Goal: Task Accomplishment & Management: Manage account settings

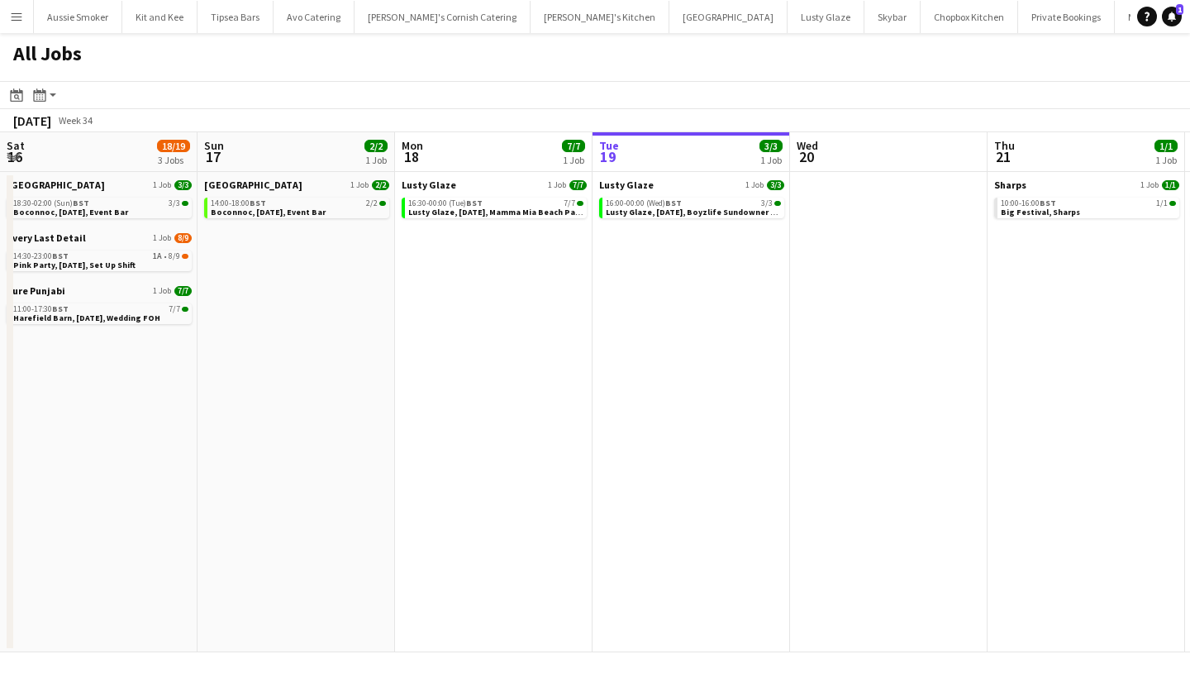
scroll to position [0, 737]
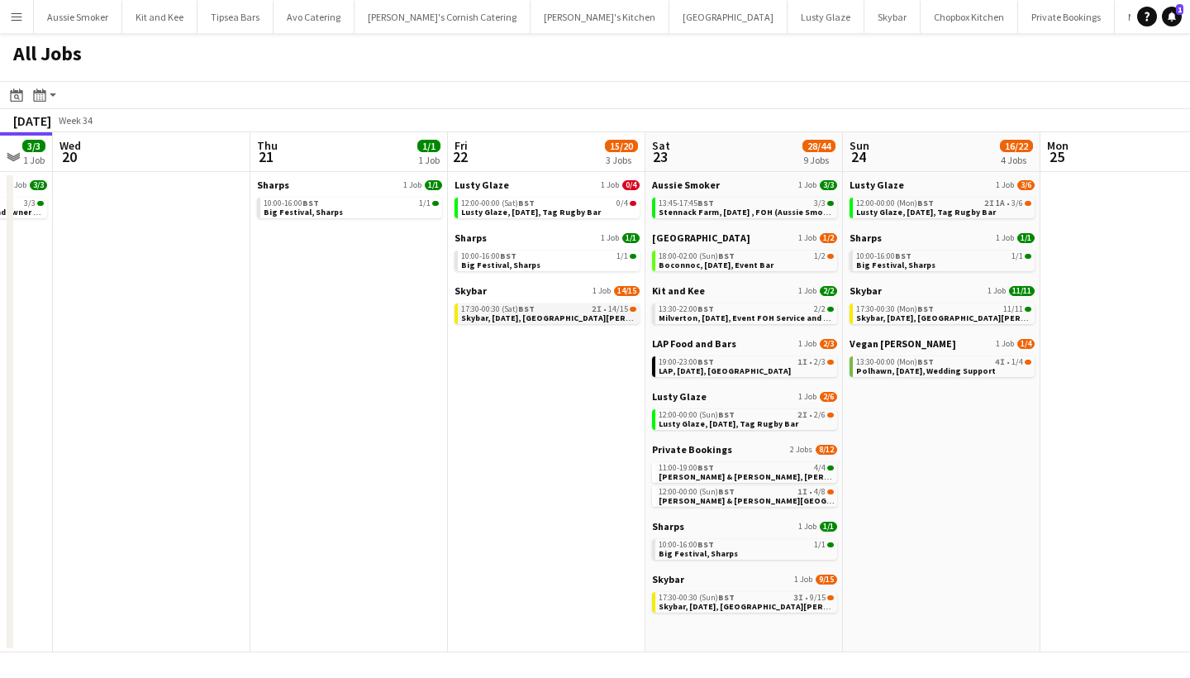
click at [507, 315] on span "Skybar, [DATE], [GEOGRAPHIC_DATA][PERSON_NAME]" at bounding box center [566, 317] width 211 height 11
click at [959, 207] on span "Lusty Glaze, 24th August, Tag Rugby Bar" at bounding box center [926, 212] width 140 height 11
click at [934, 203] on div "12:00-00:00 (Mon) BST 2I 1A • 3/6" at bounding box center [943, 203] width 175 height 8
click at [736, 207] on span "Stennack Farm, [DATE] , FOH (Aussie Smoker)" at bounding box center [749, 212] width 181 height 11
click at [770, 498] on span "Connie & Isaac, Harlyn Bay, 23rd August" at bounding box center [786, 500] width 255 height 11
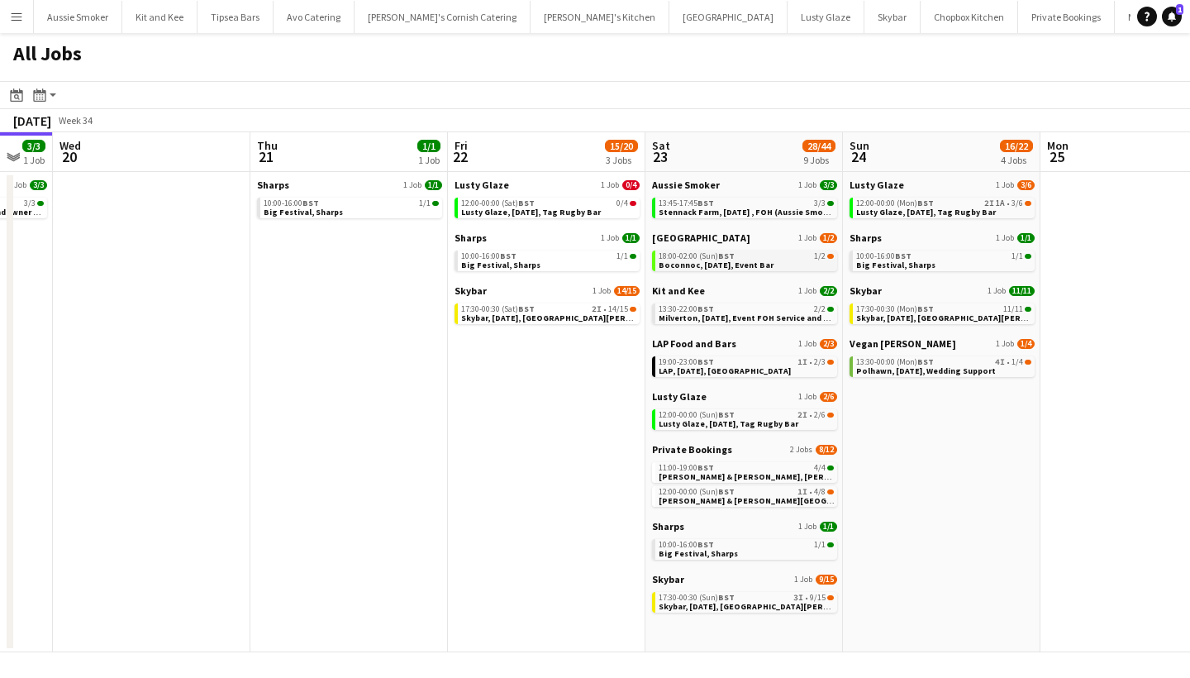
click at [717, 261] on span "Boconnoc, 23rd August, Event Bar" at bounding box center [716, 265] width 115 height 11
click at [724, 316] on span "Milverton, 23rd August, Event FOH Service and FOH (Kit and Kee)" at bounding box center [776, 317] width 235 height 11
click at [727, 365] on div "19:00-23:00 BST 1I • 2/3" at bounding box center [746, 362] width 175 height 8
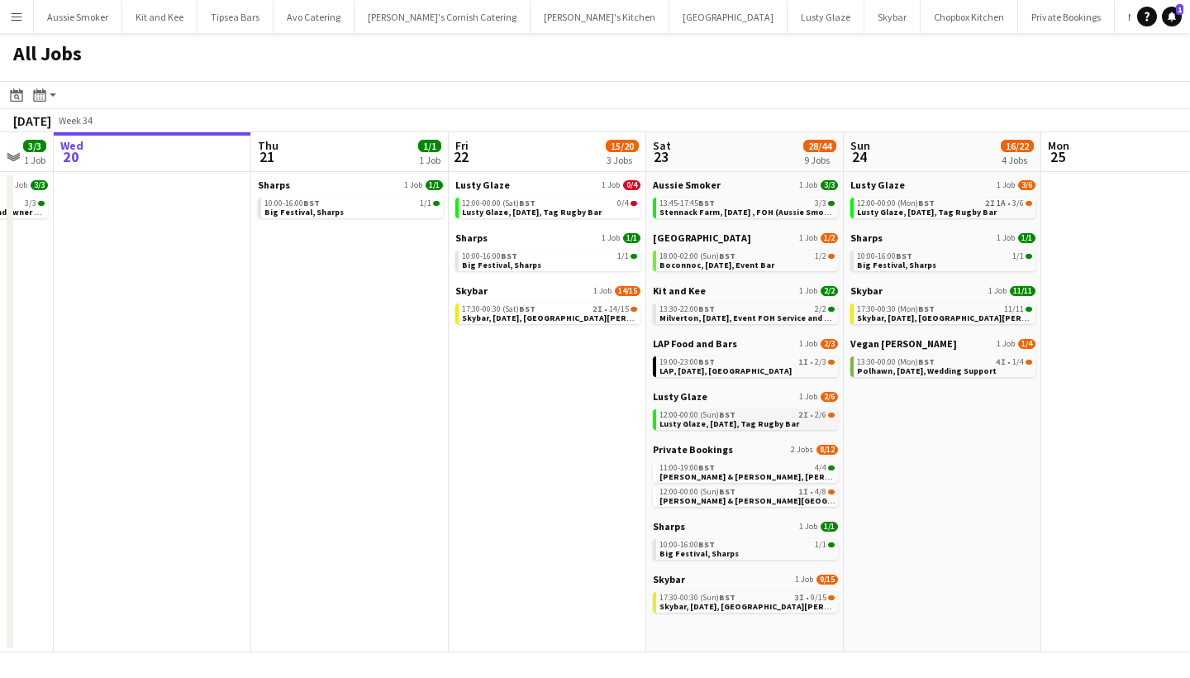
click at [701, 419] on span "Lusty Glaze, 23rd August, Tag Rugby Bar" at bounding box center [730, 423] width 140 height 11
click at [716, 474] on span "[PERSON_NAME] & [PERSON_NAME], [PERSON_NAME], [DATE]" at bounding box center [781, 476] width 242 height 11
click at [727, 597] on span "BST" at bounding box center [727, 597] width 17 height 11
click at [947, 205] on div "12:00-00:00 (Mon) BST 2I 1A • 3/6" at bounding box center [944, 203] width 175 height 8
click at [916, 313] on span "Skybar, 24th August, St Agnes" at bounding box center [962, 317] width 211 height 11
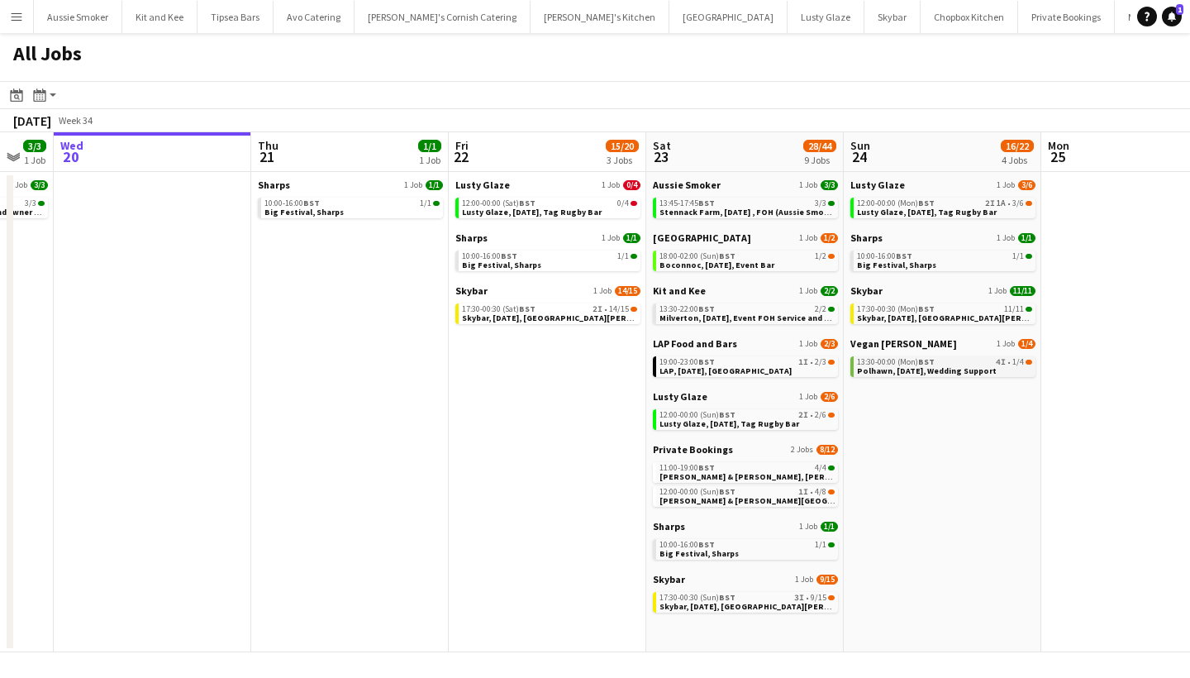
click at [916, 371] on span "Polhawn, 24th August, Wedding Support" at bounding box center [927, 370] width 140 height 11
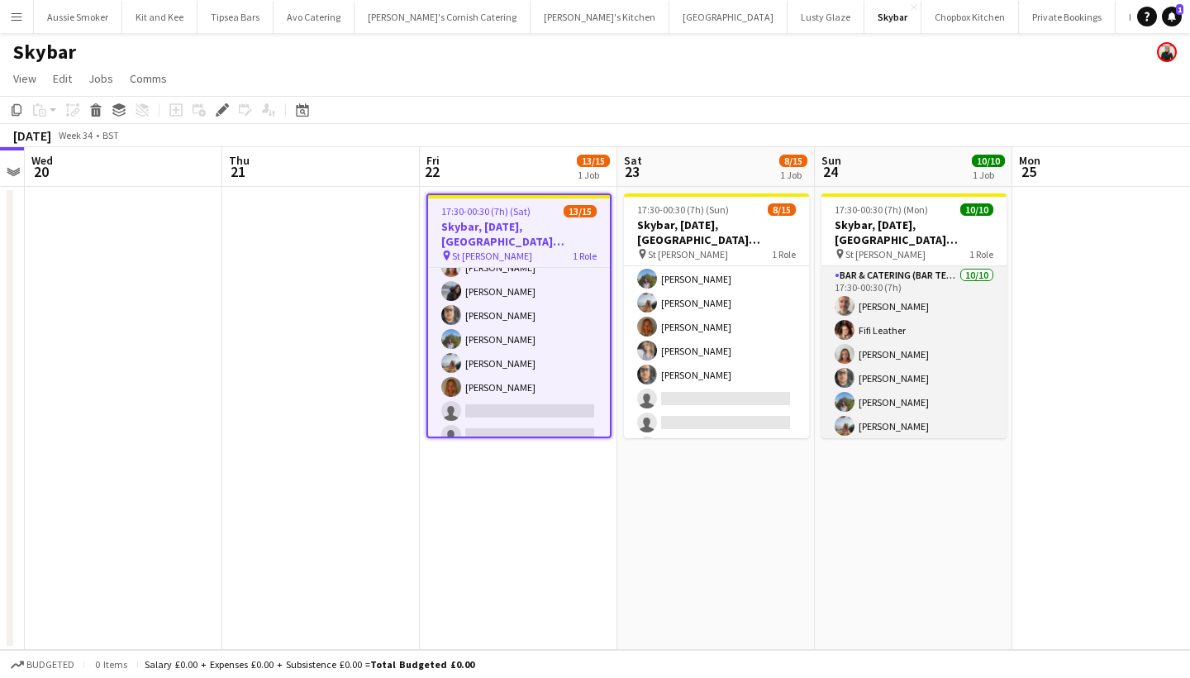
click at [951, 345] on app-card-role "Bar & Catering (Bar Tender) 10/10 17:30-00:30 (7h) Richard James Fifi Leather S…" at bounding box center [914, 402] width 185 height 272
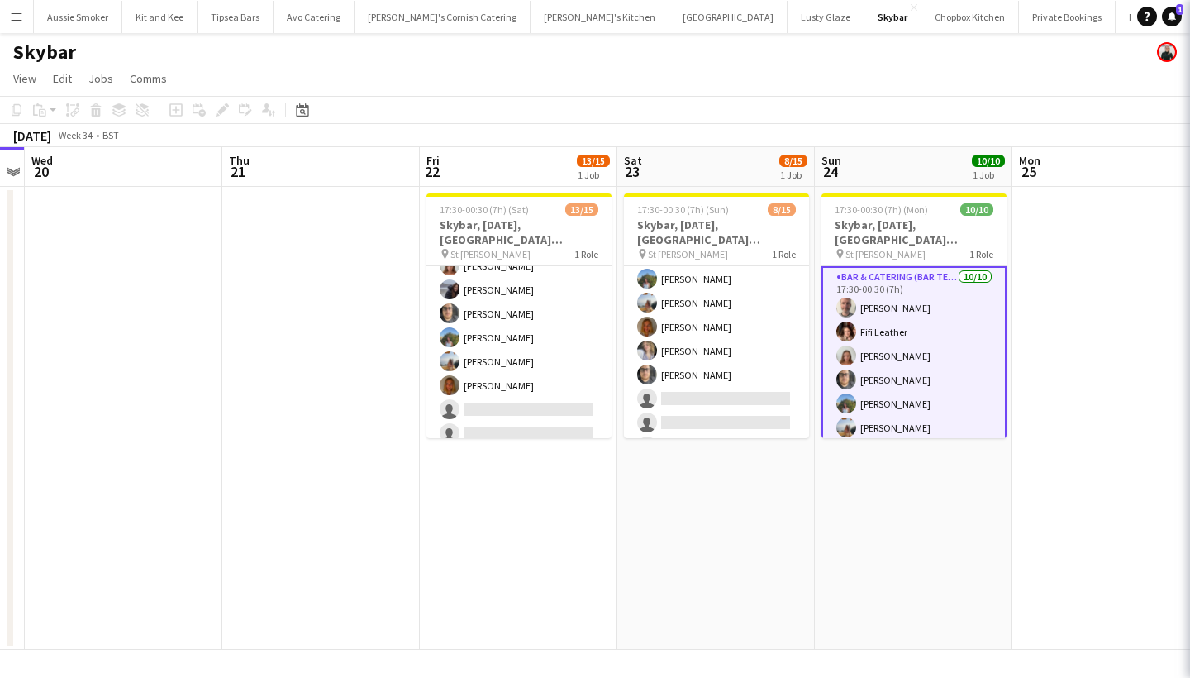
scroll to position [205, 0]
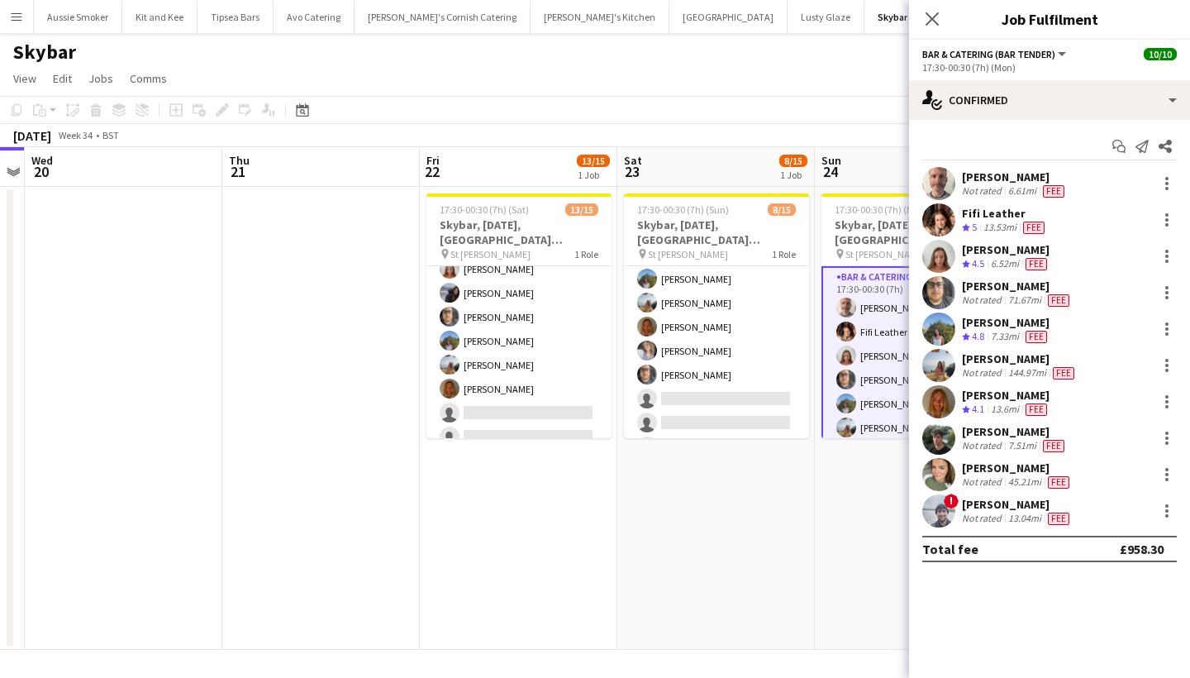
click at [929, 287] on app-user-avatar at bounding box center [938, 292] width 33 height 33
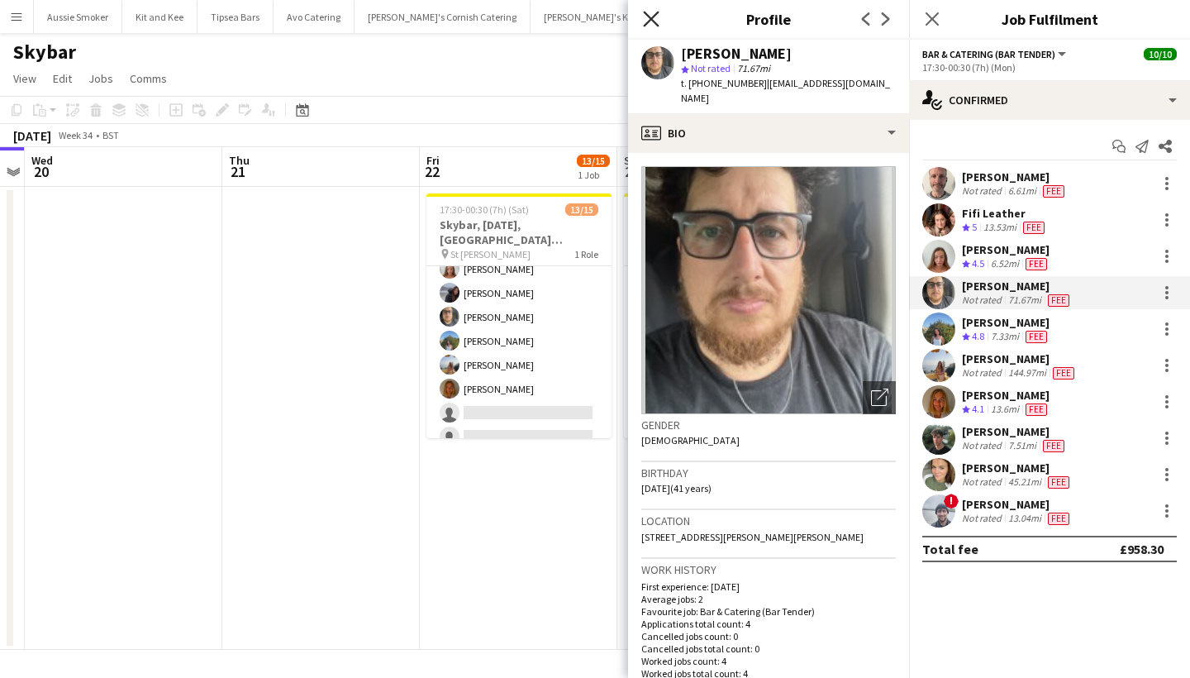
click at [645, 19] on icon "Close pop-in" at bounding box center [651, 19] width 16 height 16
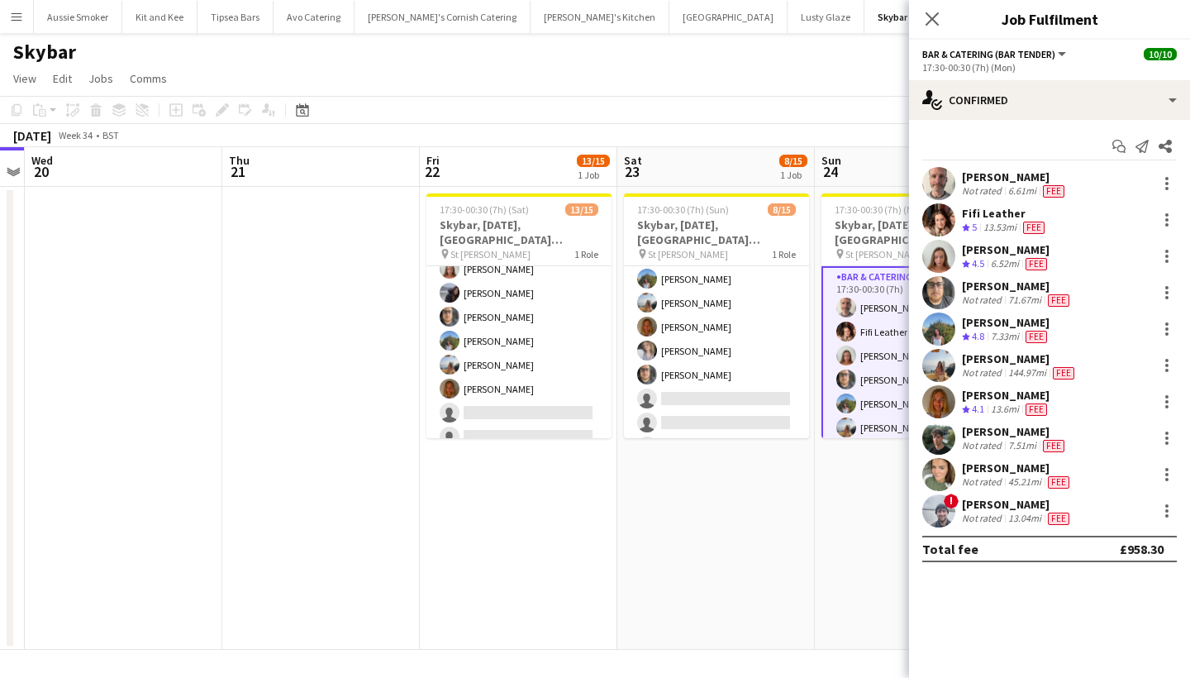
scroll to position [0, 0]
click at [934, 19] on icon "Close pop-in" at bounding box center [932, 19] width 16 height 16
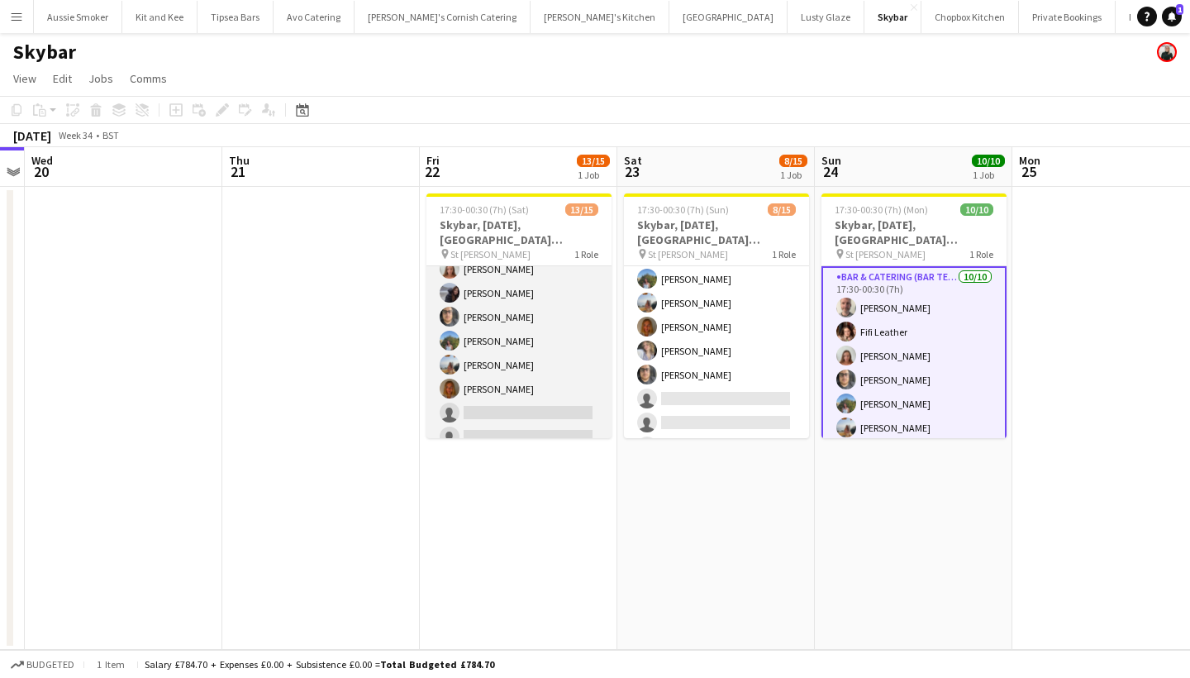
click at [527, 393] on app-card-role "Bar & Catering (Bar Tender) 2I 13/15 17:30-00:30 (7h) Richard James Dominic Sid…" at bounding box center [518, 257] width 185 height 392
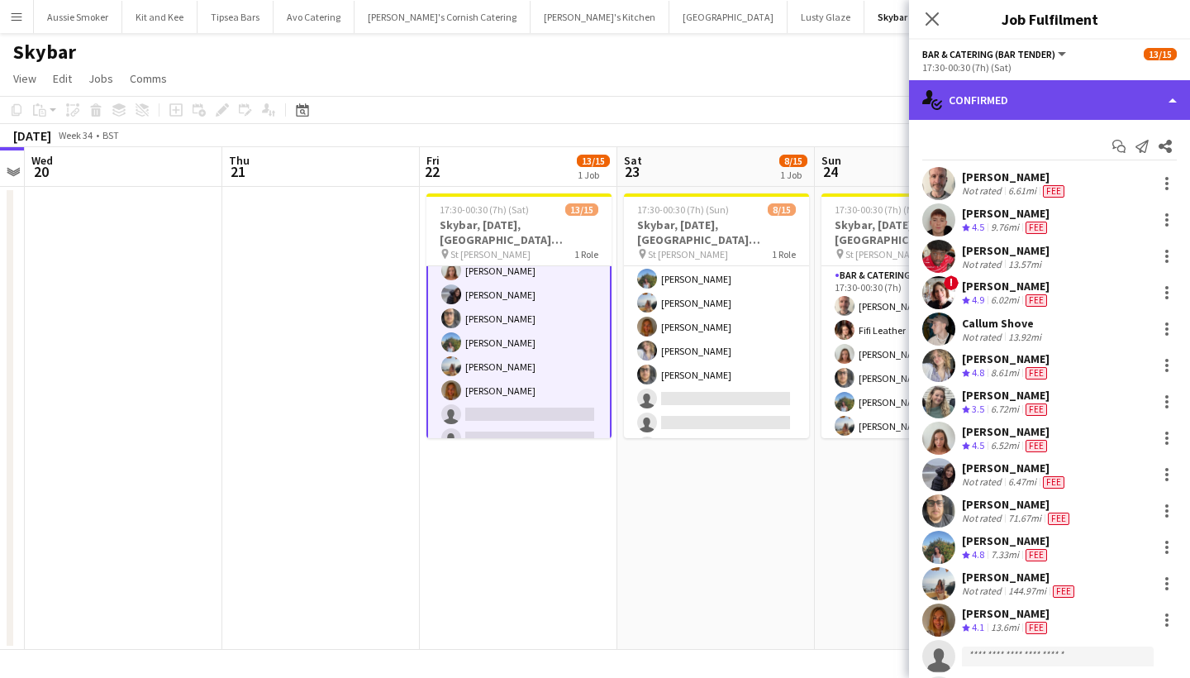
click at [1013, 113] on div "single-neutral-actions-check-2 Confirmed" at bounding box center [1049, 100] width 281 height 40
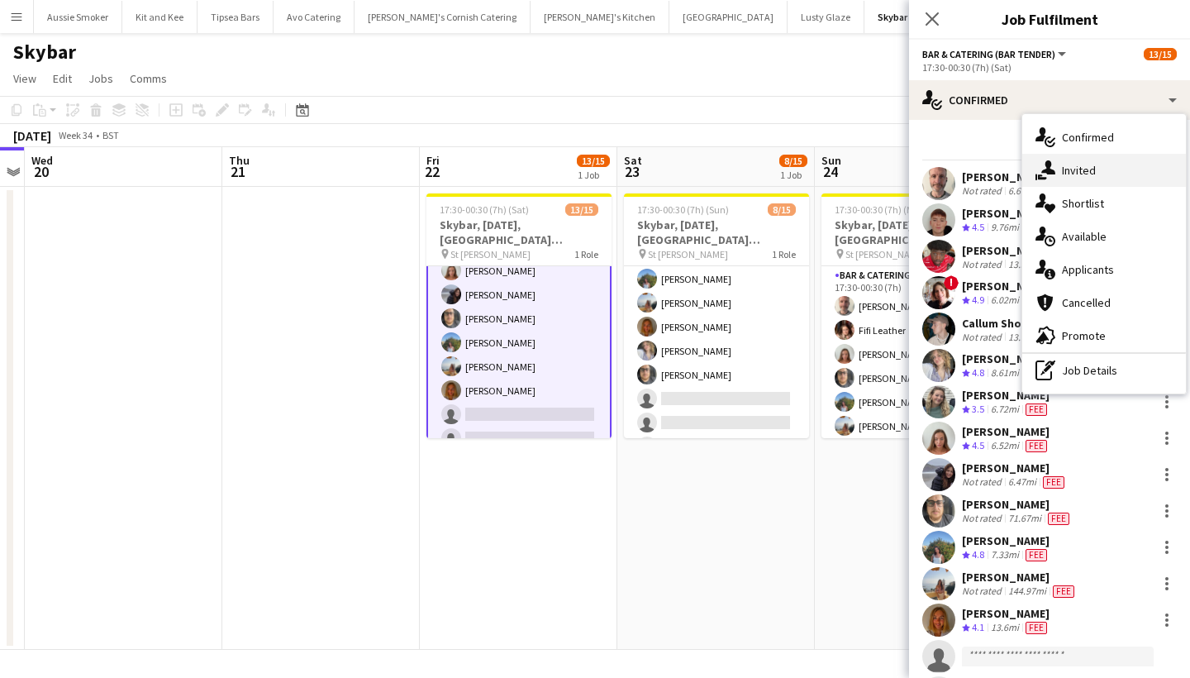
click at [1070, 169] on div "single-neutral-actions-share-1 Invited" at bounding box center [1104, 170] width 164 height 33
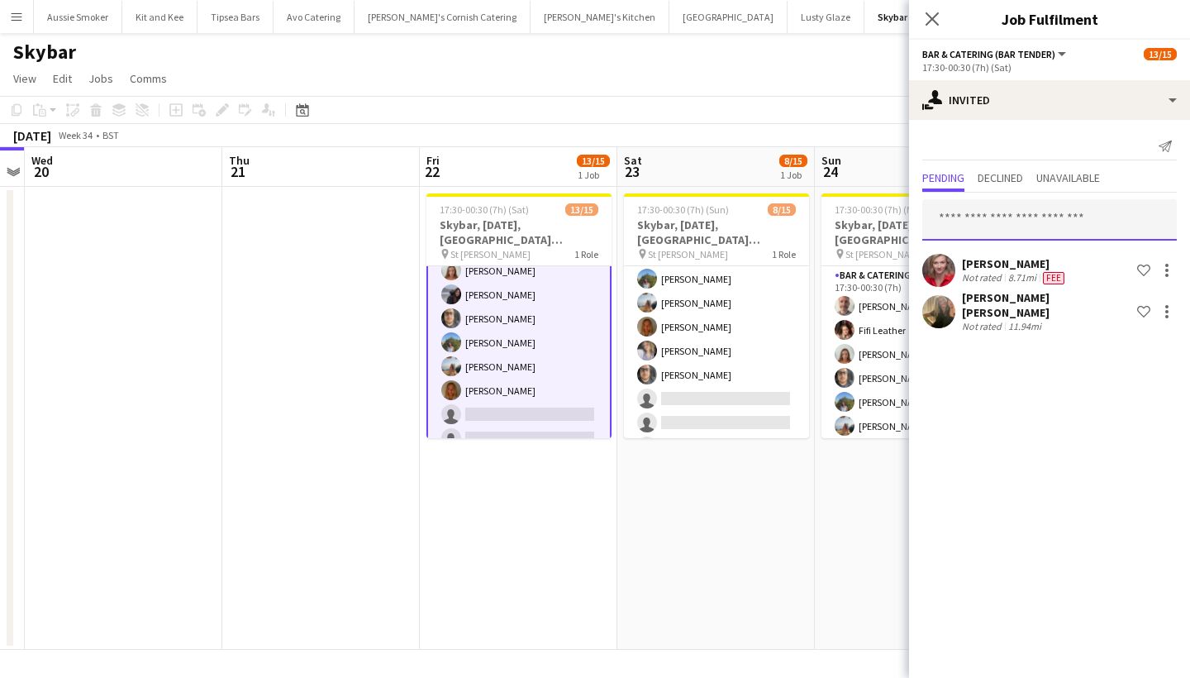
click at [1009, 221] on input "text" at bounding box center [1049, 219] width 255 height 41
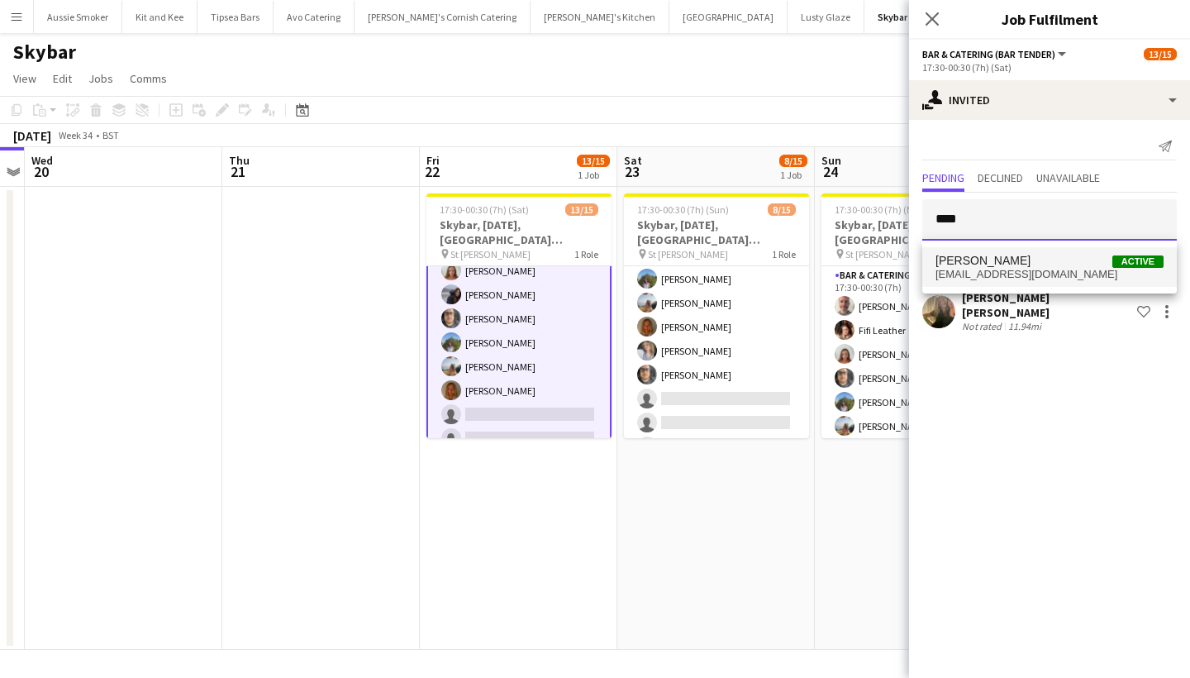
type input "****"
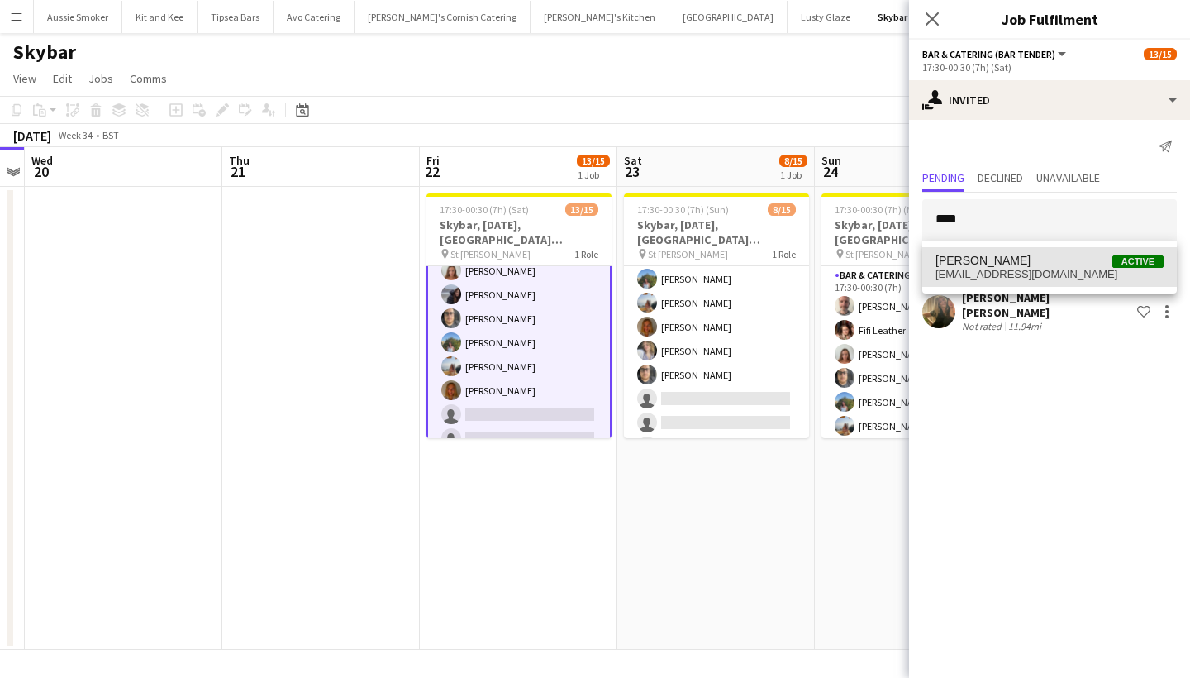
drag, startPoint x: 1020, startPoint y: 268, endPoint x: 1023, endPoint y: 239, distance: 29.1
click at [1020, 268] on span "joeyashton04@gmail.com" at bounding box center [1050, 274] width 228 height 13
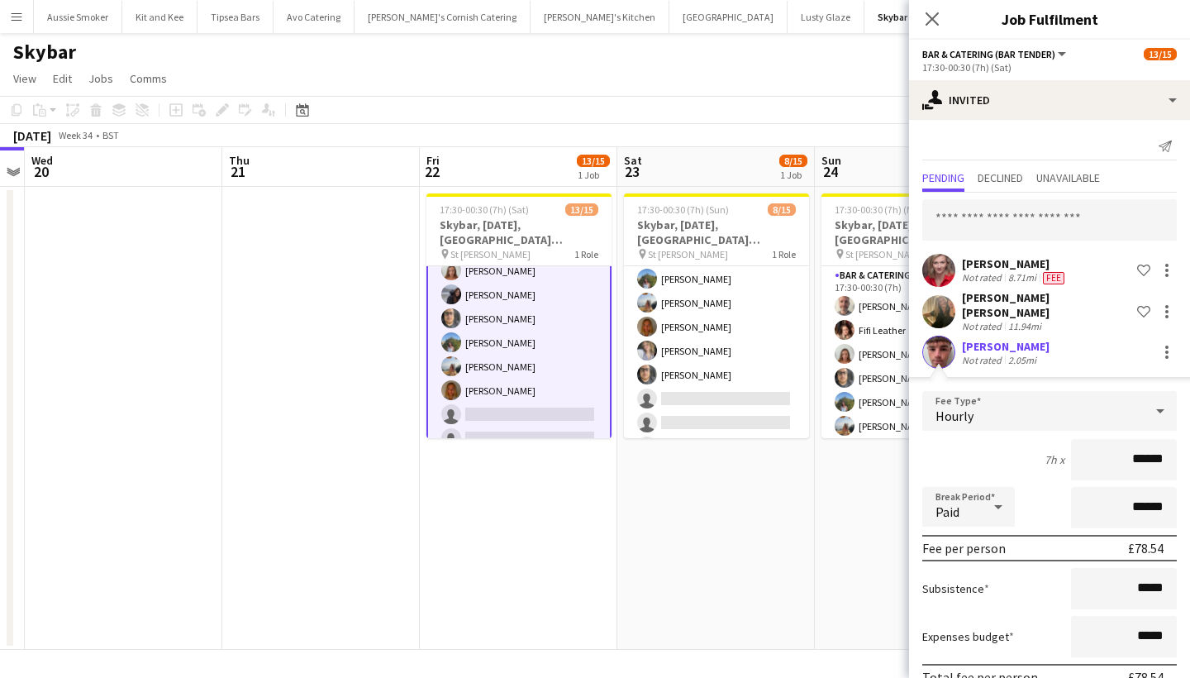
click at [992, 354] on div "Not rated" at bounding box center [983, 360] width 43 height 12
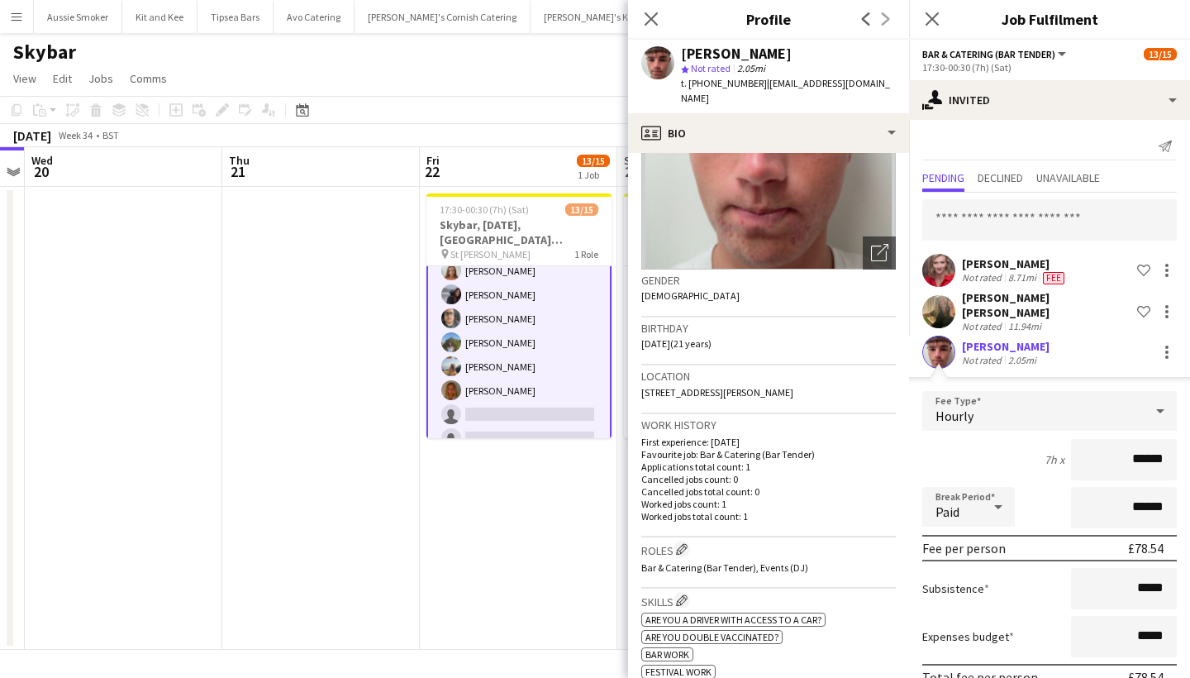
scroll to position [150, 0]
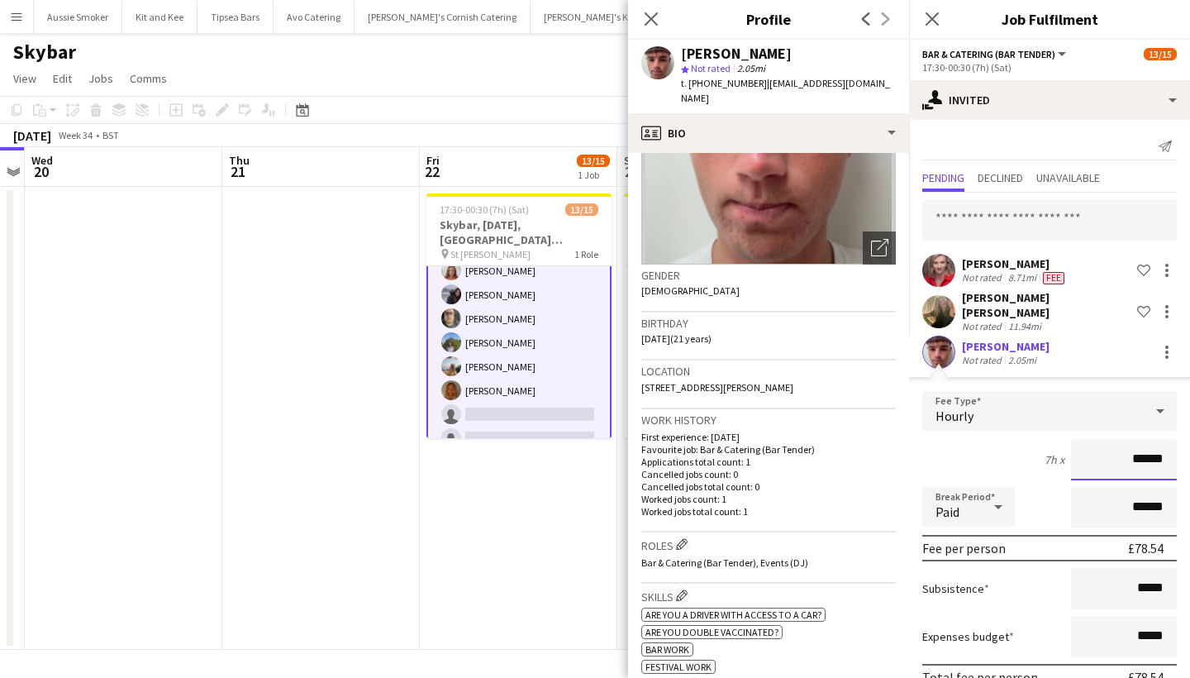
click at [1162, 442] on input "******" at bounding box center [1124, 459] width 106 height 41
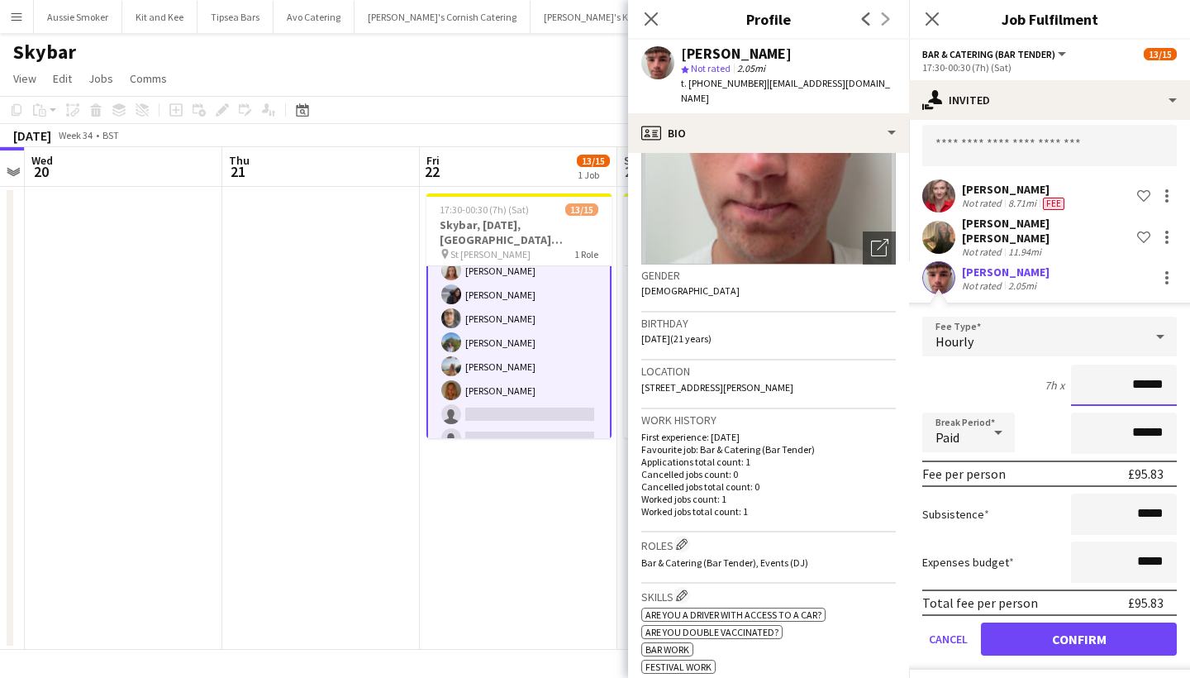
scroll to position [74, 0]
type input "******"
click at [932, 20] on icon at bounding box center [932, 19] width 16 height 16
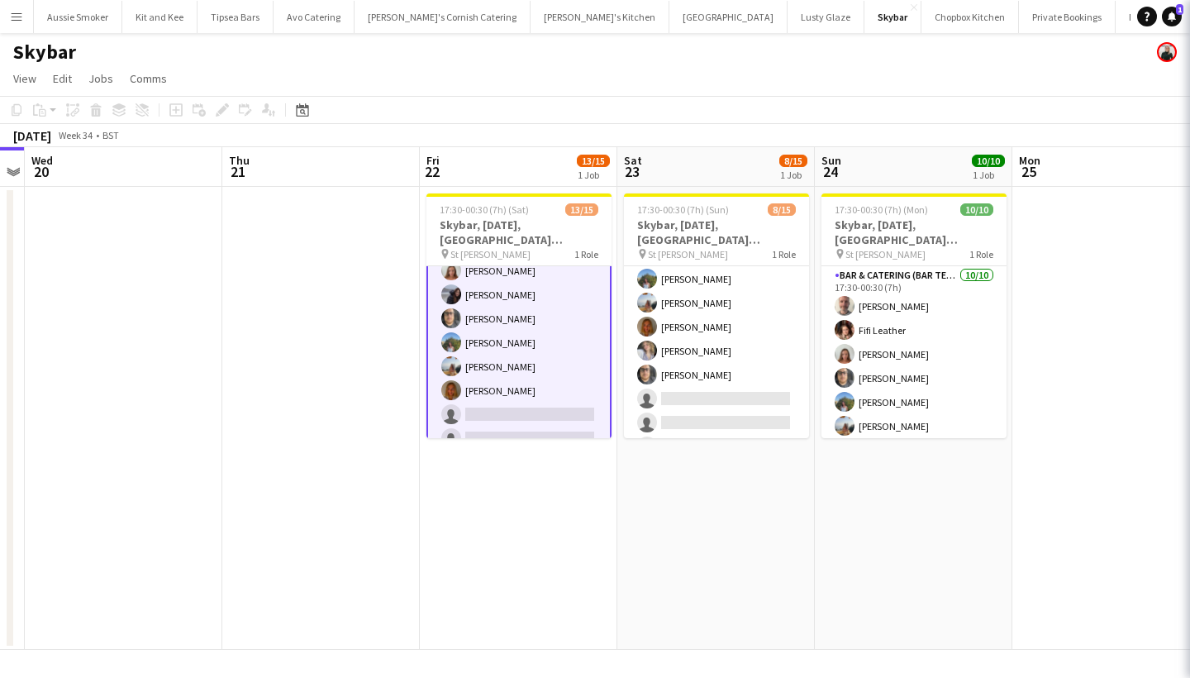
scroll to position [0, 0]
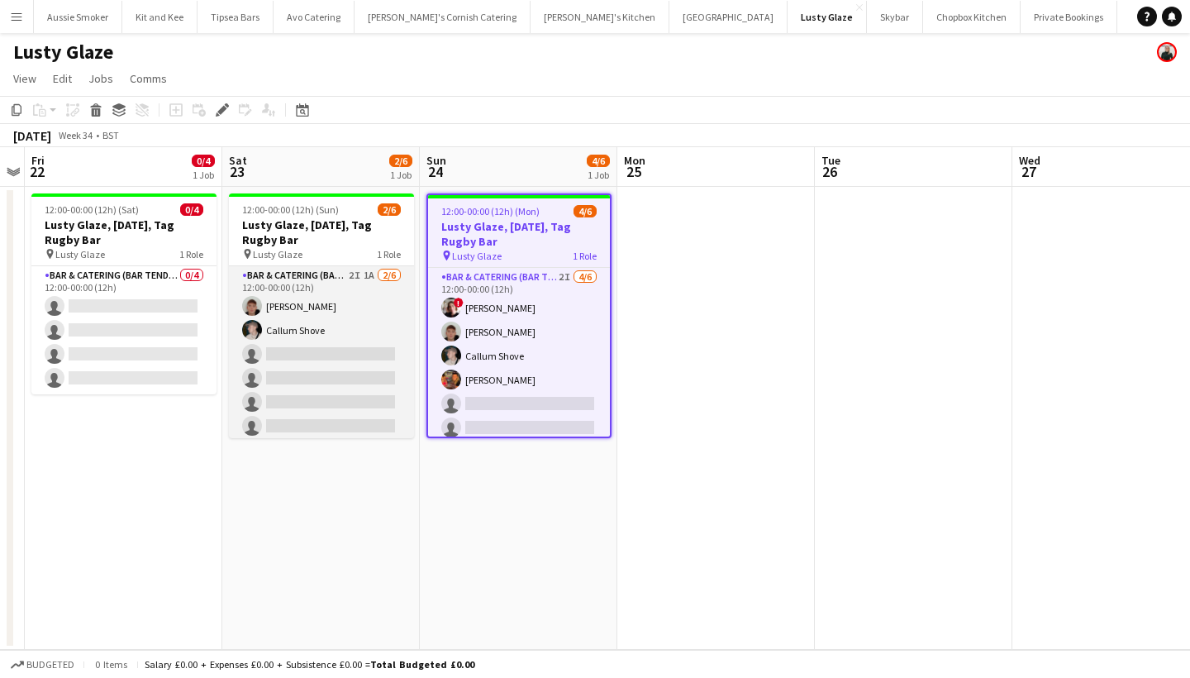
click at [335, 341] on app-card-role "Bar & Catering (Bar Tender) 2I 1A 2/6 12:00-00:00 (12h) Dominic Sidwell Callum …" at bounding box center [321, 354] width 185 height 176
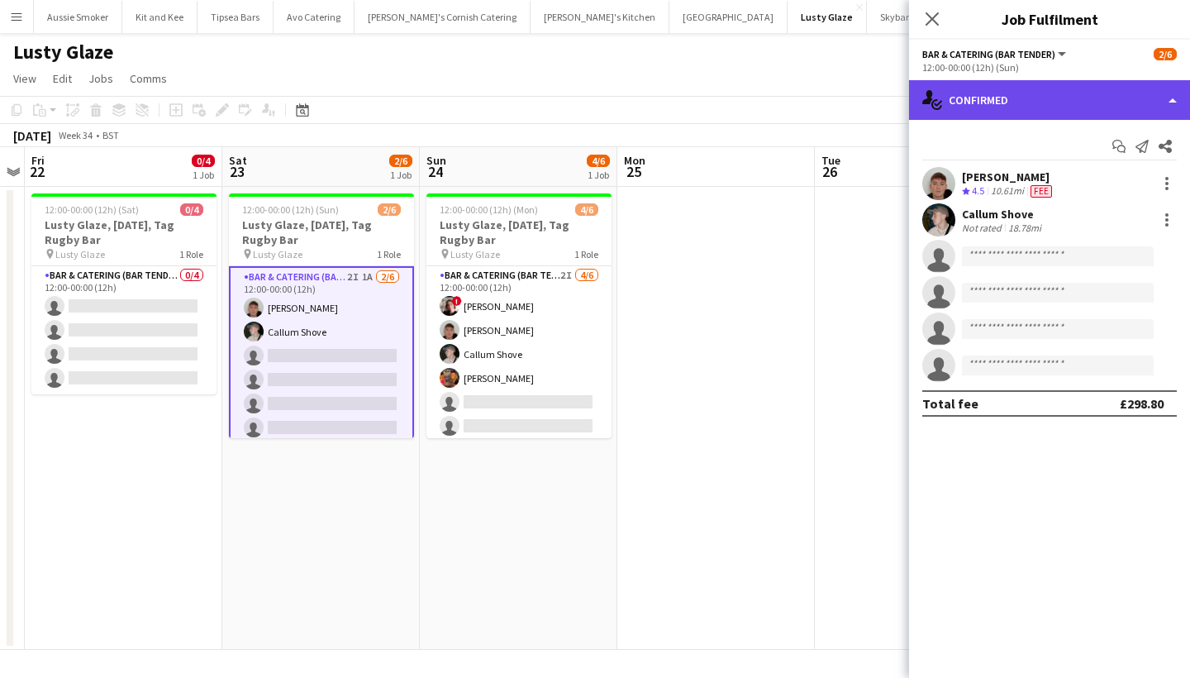
click at [1113, 98] on div "single-neutral-actions-check-2 Confirmed" at bounding box center [1049, 100] width 281 height 40
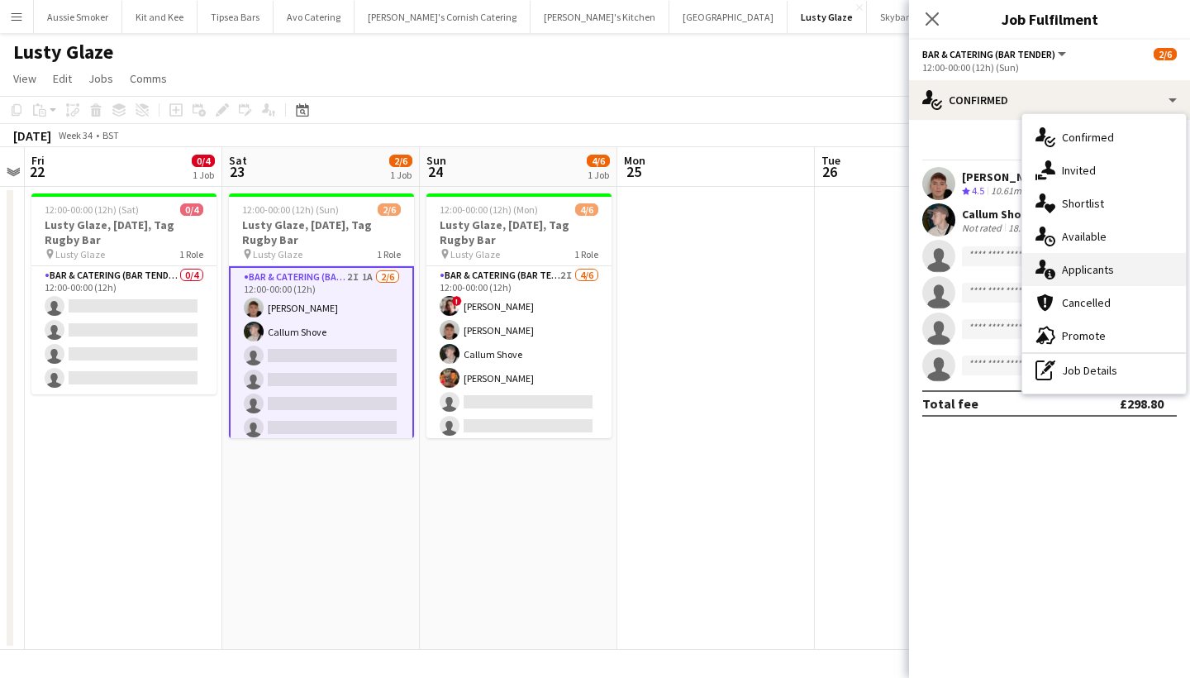
click at [1089, 275] on div "single-neutral-actions-information Applicants" at bounding box center [1104, 269] width 164 height 33
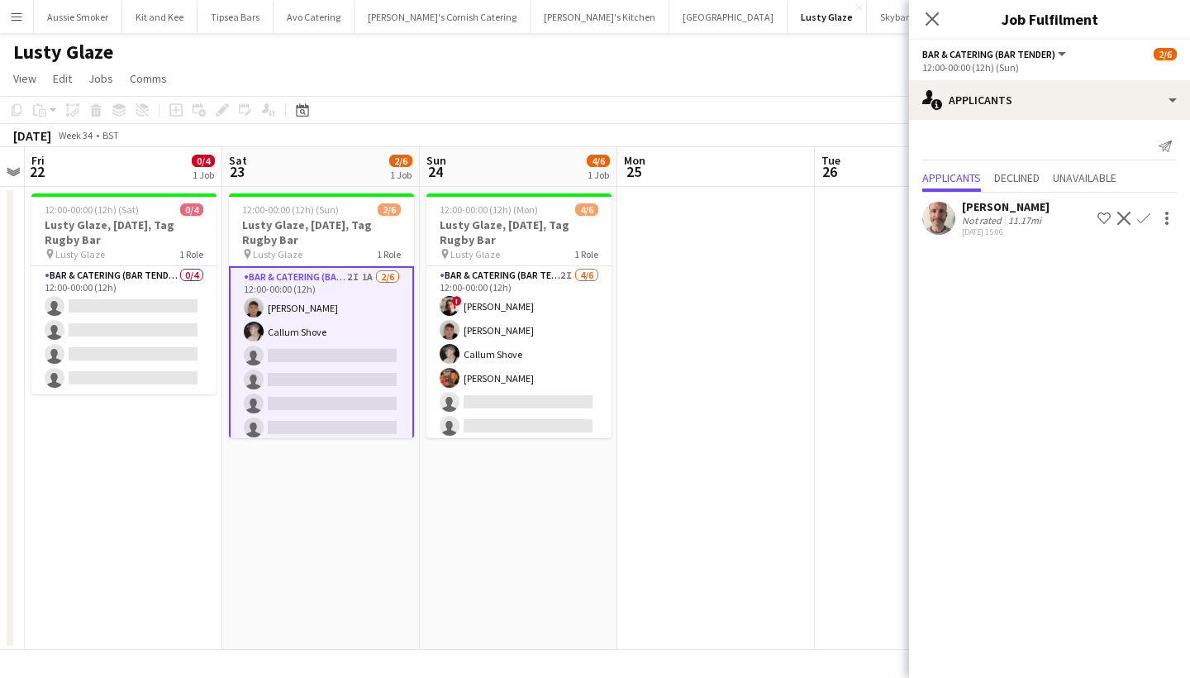
click at [1146, 219] on app-icon "Confirm" at bounding box center [1143, 218] width 13 height 13
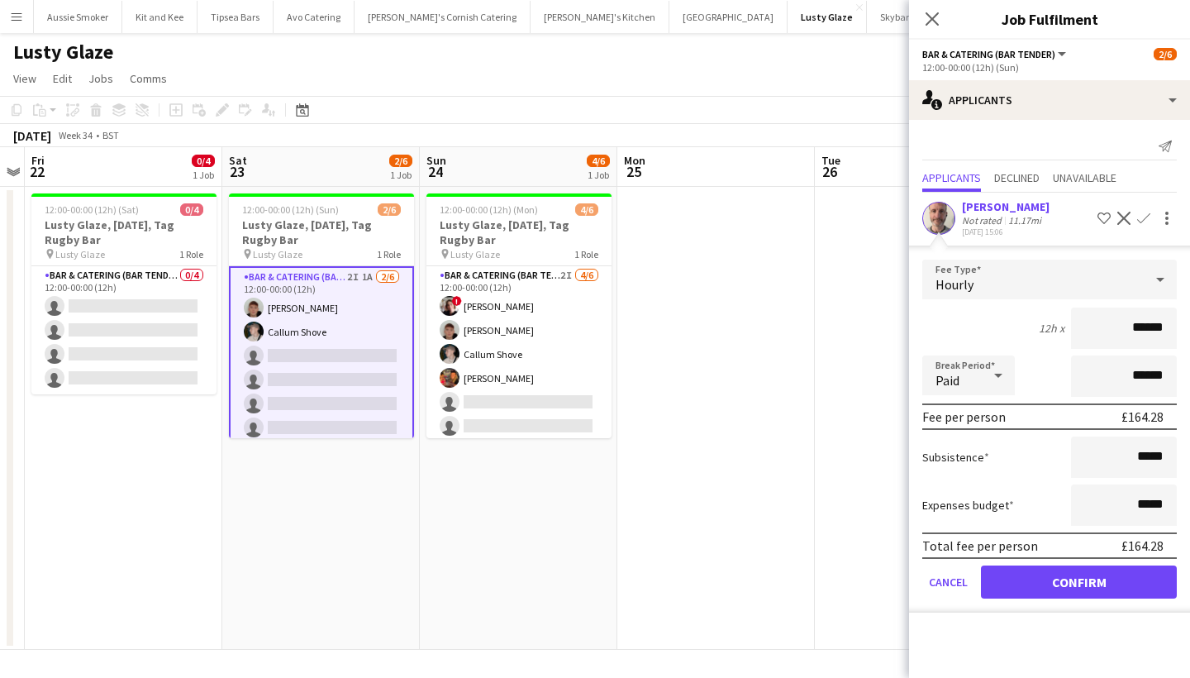
type input "******"
click at [1075, 590] on button "Confirm" at bounding box center [1079, 581] width 196 height 33
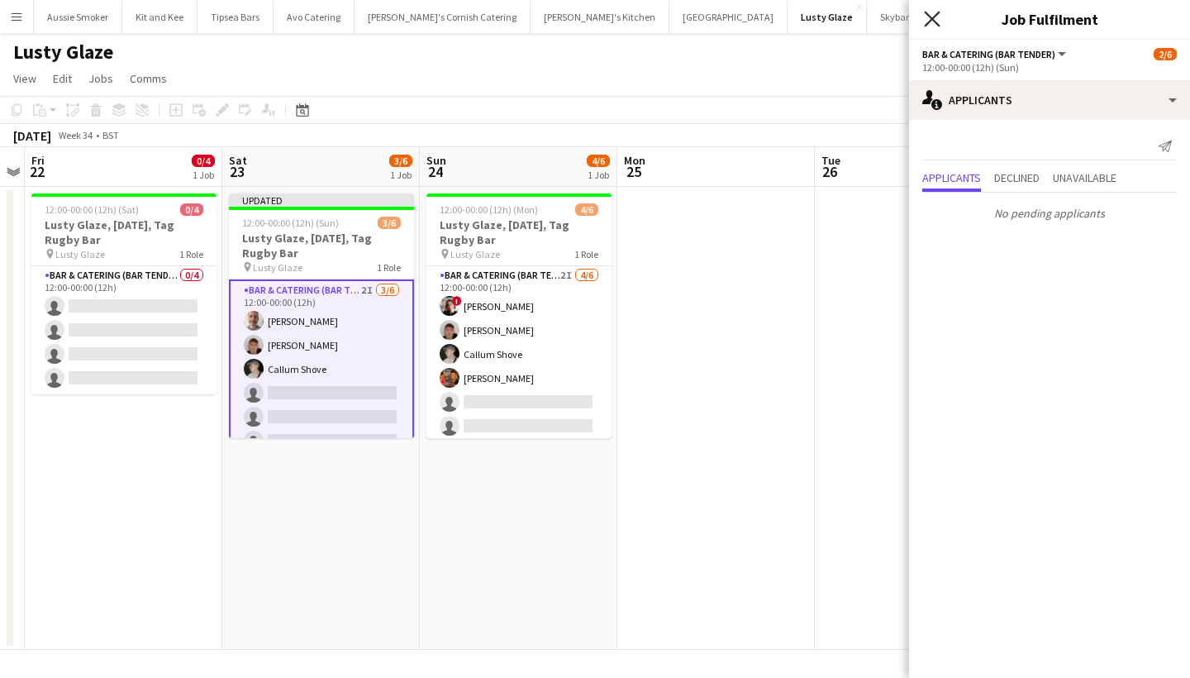
click at [936, 25] on icon "Close pop-in" at bounding box center [932, 19] width 16 height 16
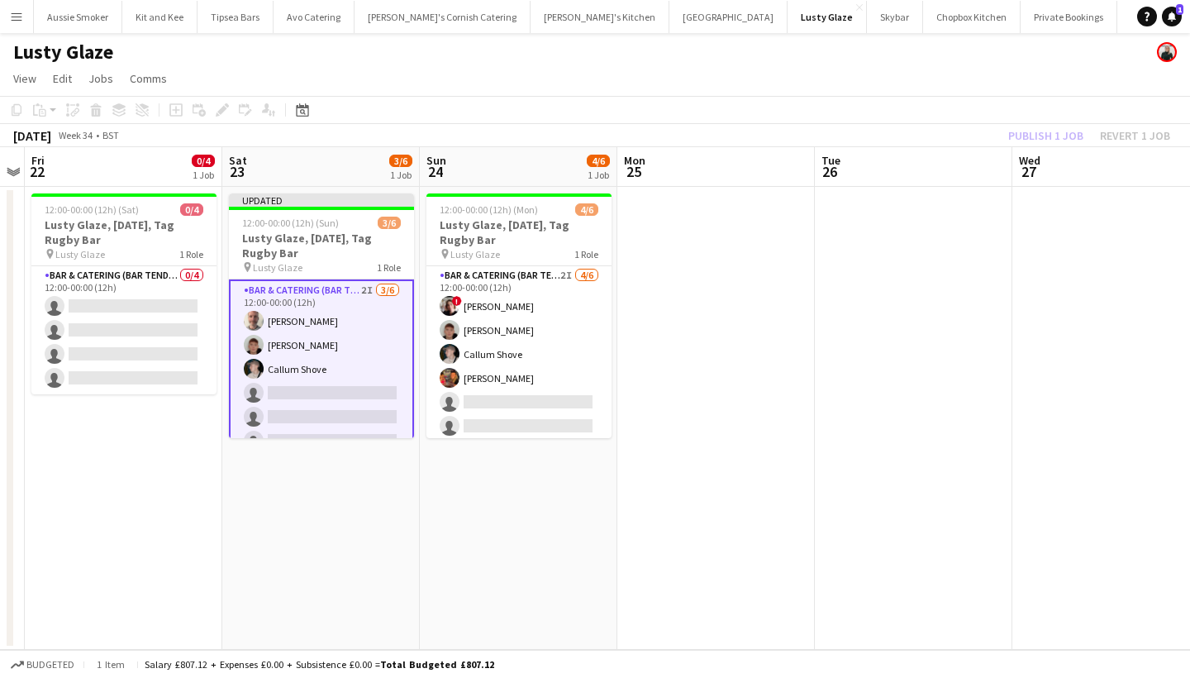
click at [1034, 135] on div "Publish 1 job Revert 1 job" at bounding box center [1090, 135] width 202 height 21
click at [1034, 135] on button "Publish 1 job" at bounding box center [1046, 135] width 88 height 21
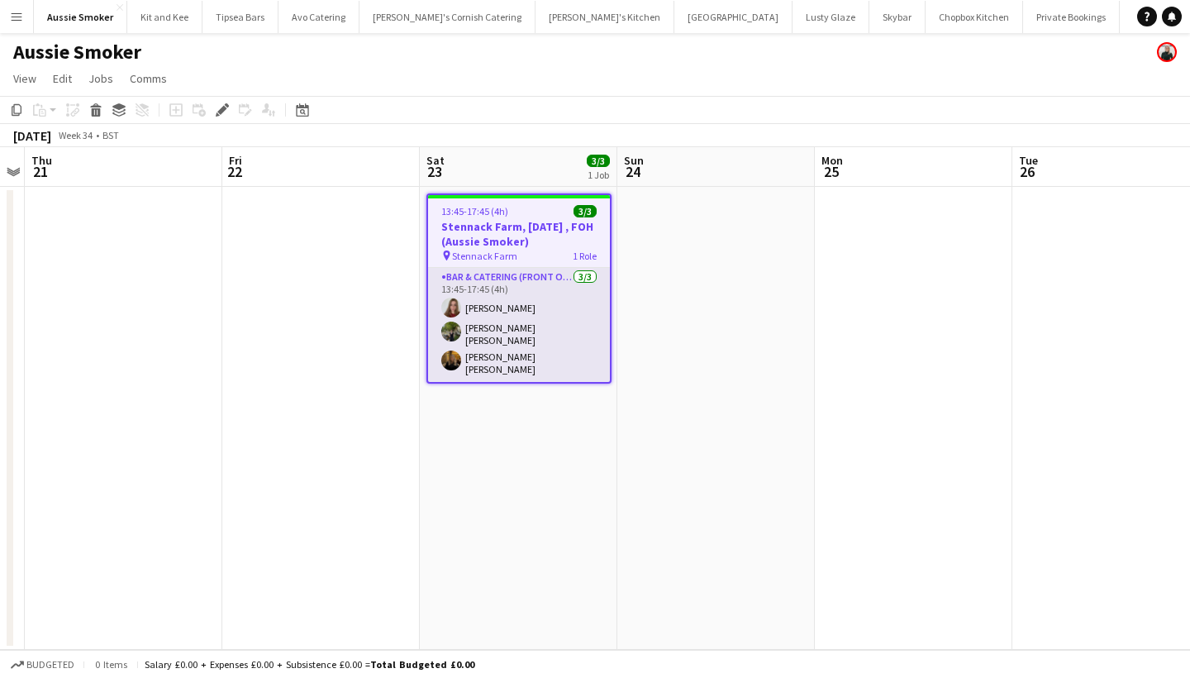
click at [550, 324] on app-card-role "Bar & Catering (Front of House) [DATE] 13:45-17:45 (4h) [PERSON_NAME] [PERSON_N…" at bounding box center [519, 325] width 182 height 114
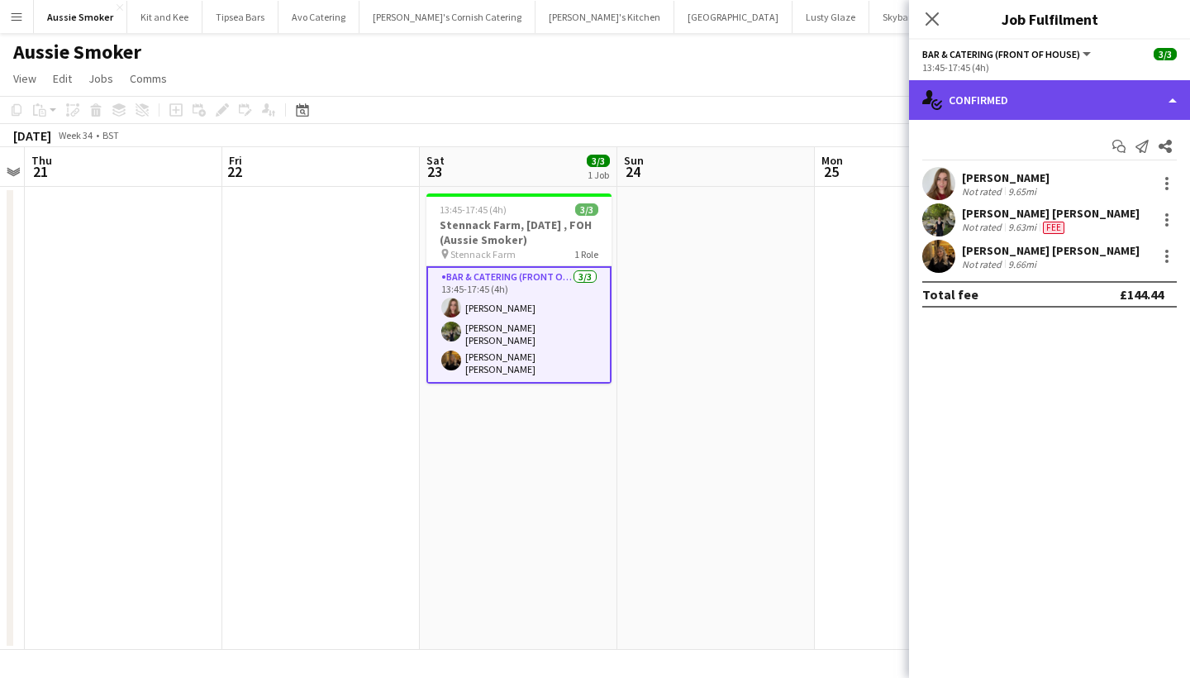
click at [969, 97] on div "single-neutral-actions-check-2 Confirmed" at bounding box center [1049, 100] width 281 height 40
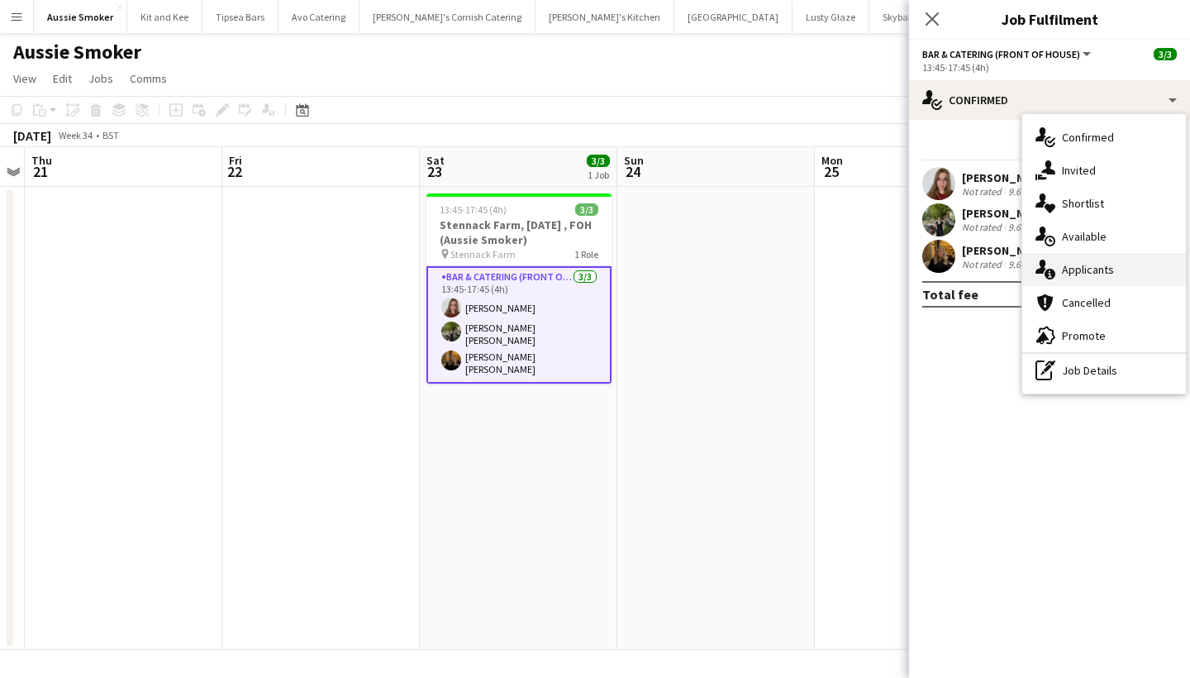
click at [1065, 264] on div "single-neutral-actions-information Applicants" at bounding box center [1104, 269] width 164 height 33
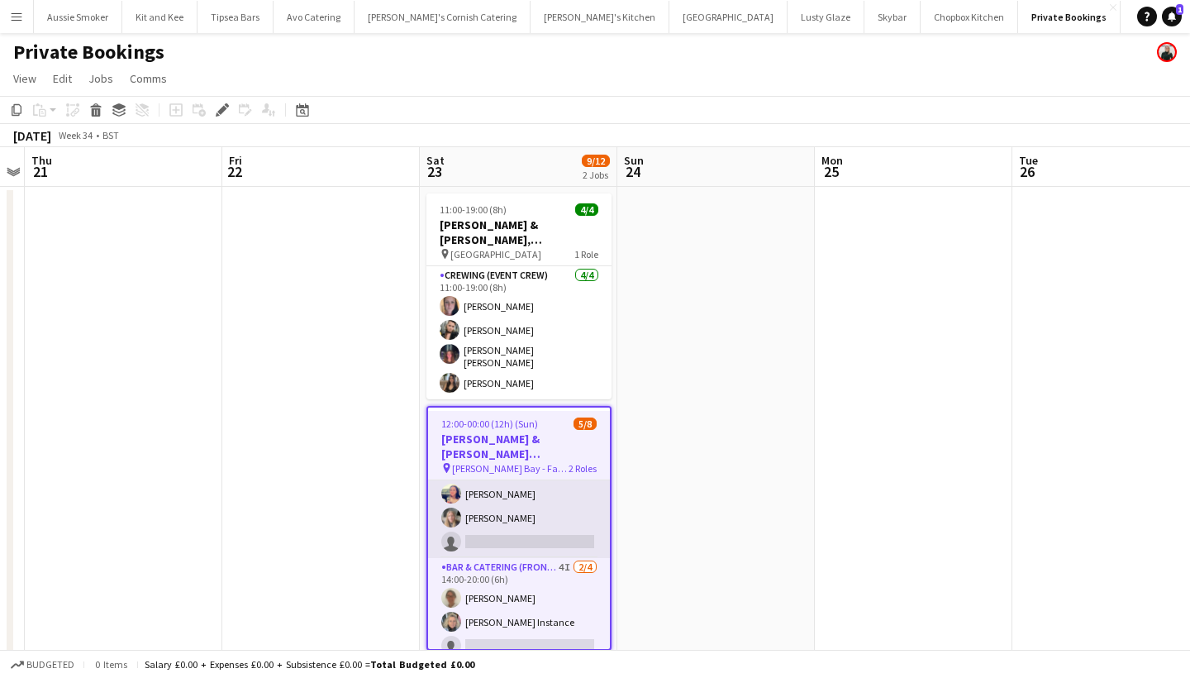
scroll to position [62, 0]
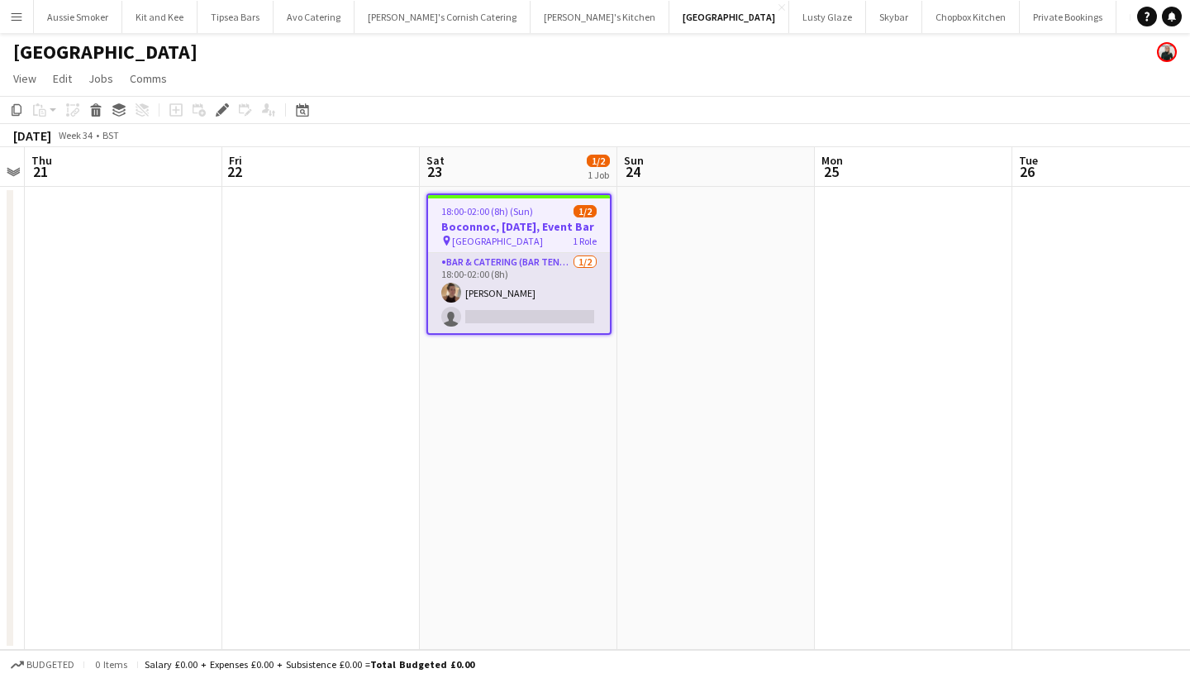
click at [503, 312] on app-card-role "Bar & Catering (Bar Tender) 1/2 18:00-02:00 (8h) lucy Hamley single-neutral-act…" at bounding box center [519, 293] width 182 height 80
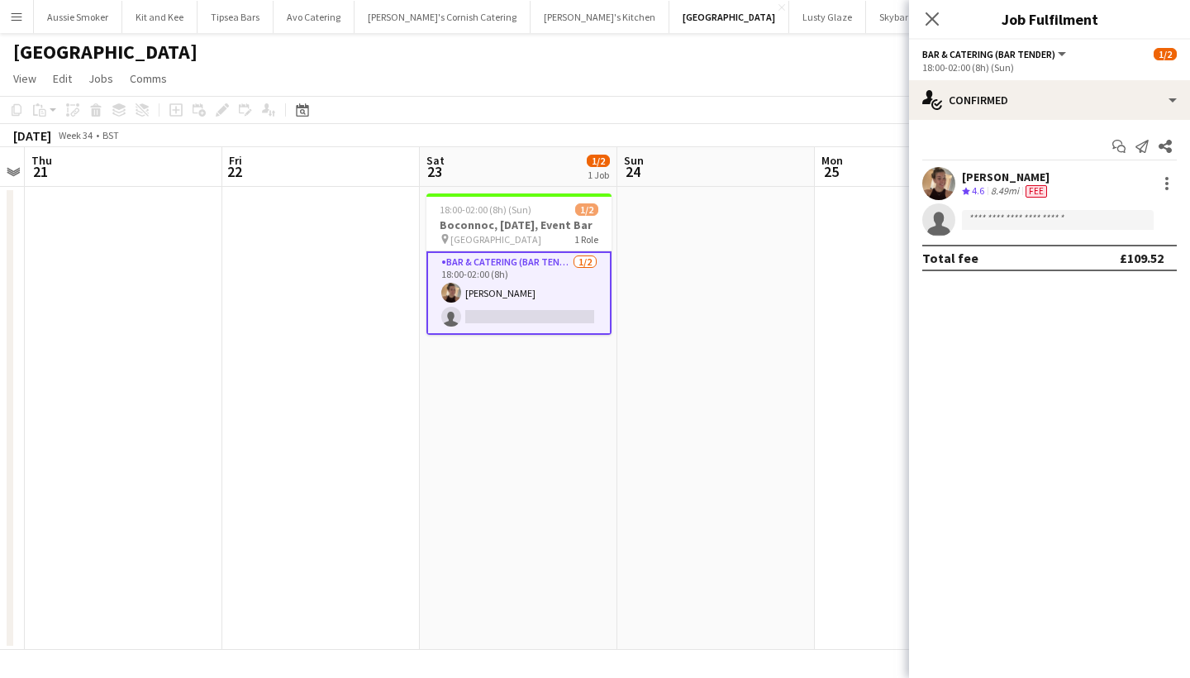
click at [979, 179] on div "lucy Hamley" at bounding box center [1006, 176] width 88 height 15
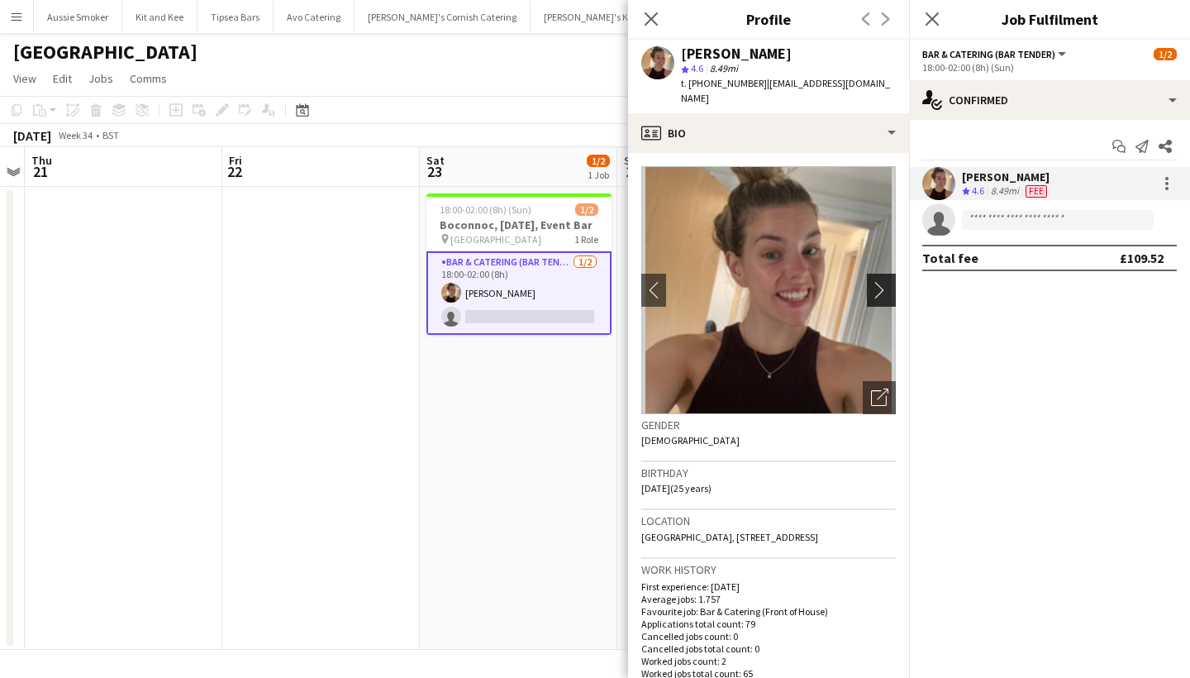
click at [884, 274] on button "chevron-right" at bounding box center [883, 290] width 33 height 33
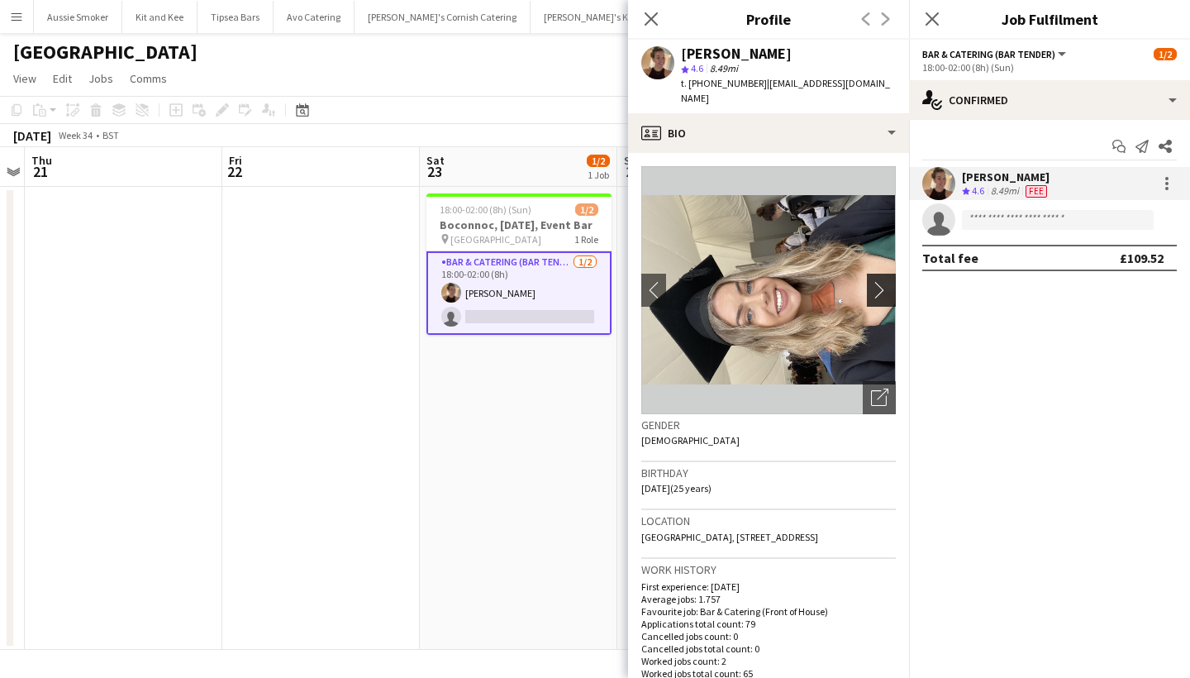
click at [884, 281] on app-icon "chevron-right" at bounding box center [884, 289] width 26 height 17
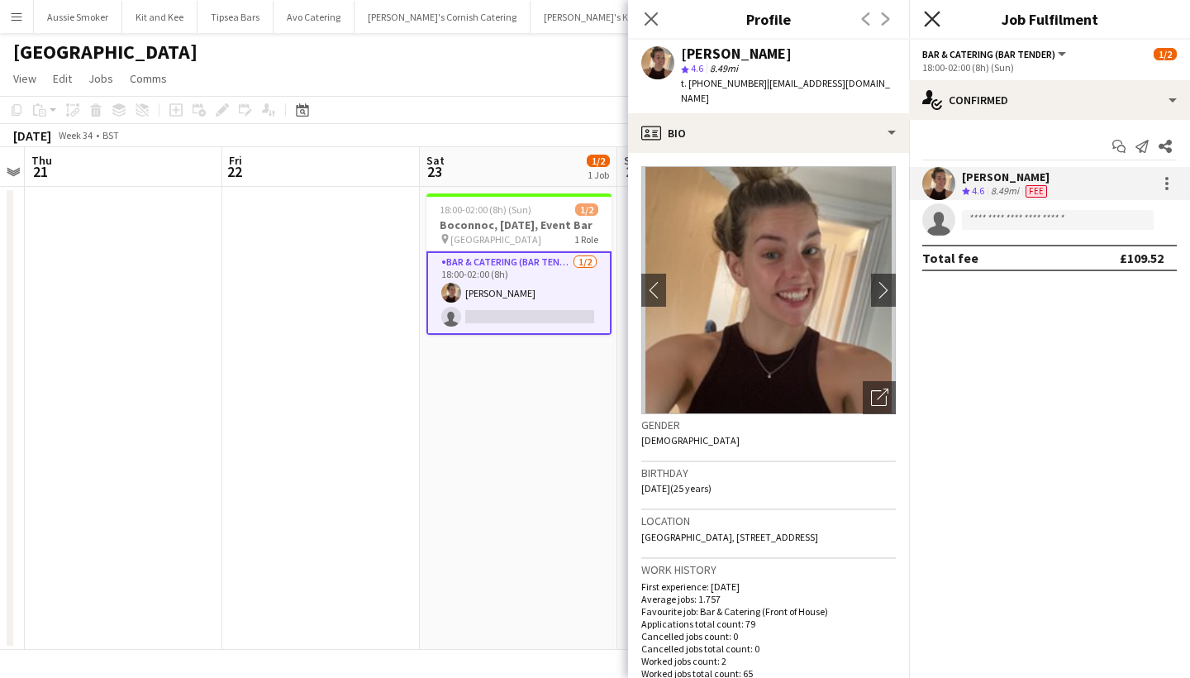
click at [927, 14] on icon at bounding box center [932, 19] width 16 height 16
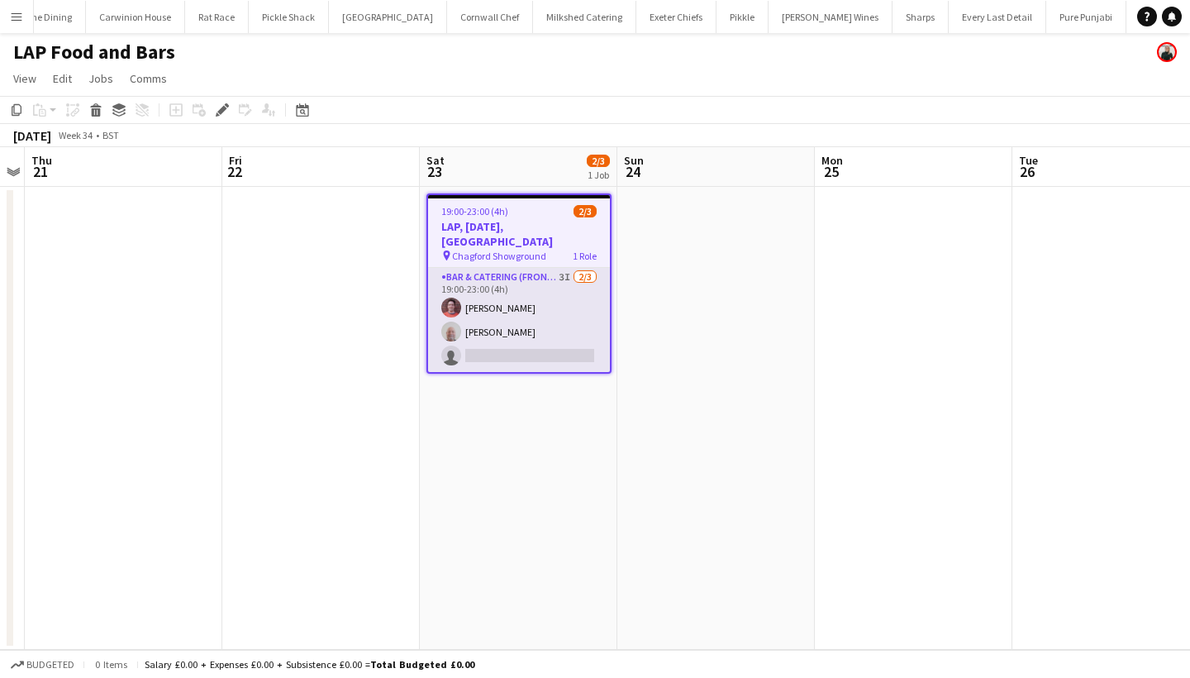
click at [524, 313] on app-card-role "Bar & Catering (Front of House) 3I 2/3 19:00-23:00 (4h) Greg Tarr Mike Menhenne…" at bounding box center [519, 320] width 182 height 104
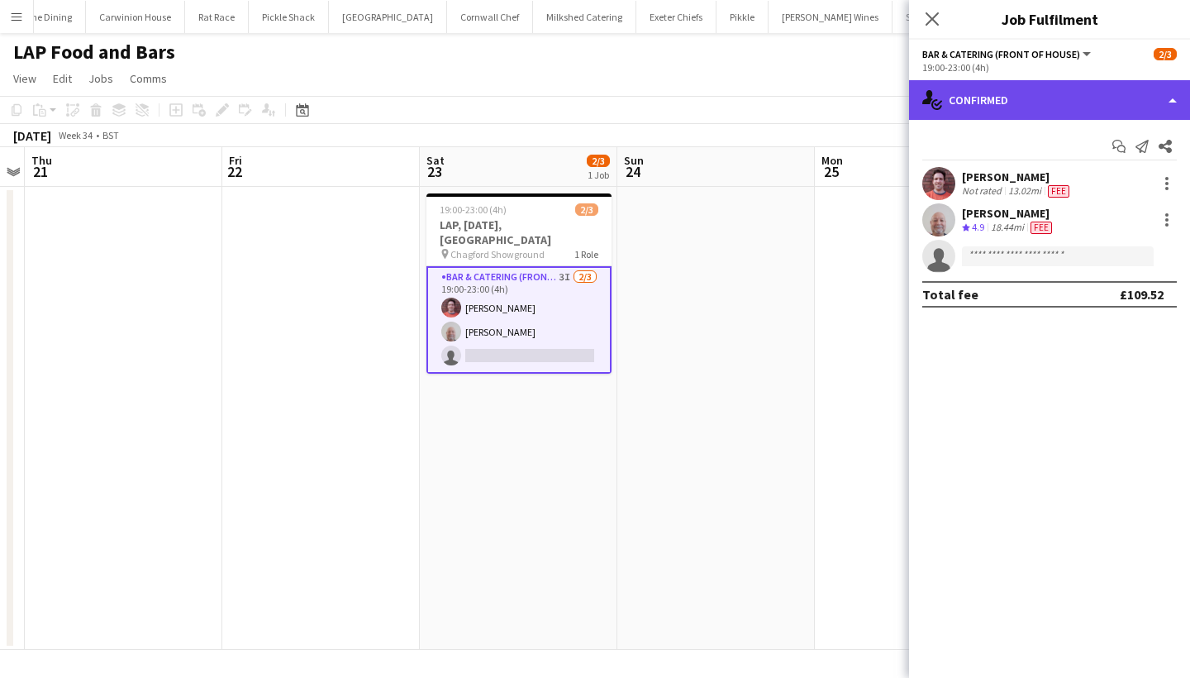
click at [1033, 85] on div "single-neutral-actions-check-2 Confirmed" at bounding box center [1049, 100] width 281 height 40
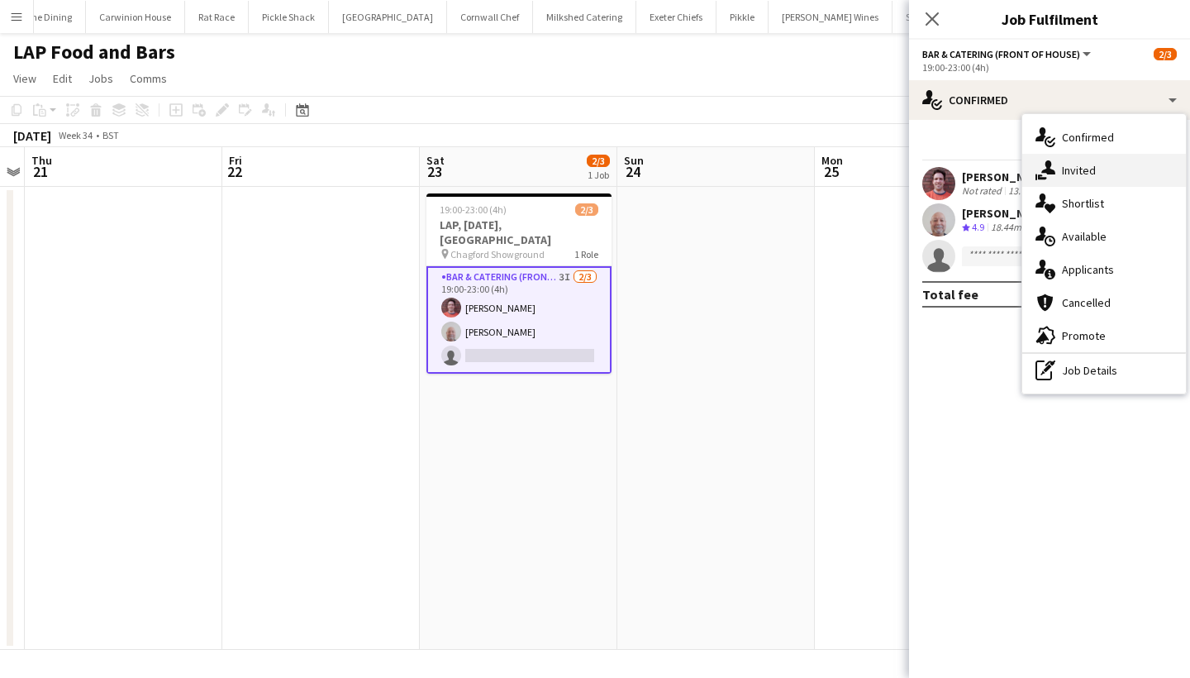
click at [1079, 182] on div "single-neutral-actions-share-1 Invited" at bounding box center [1104, 170] width 164 height 33
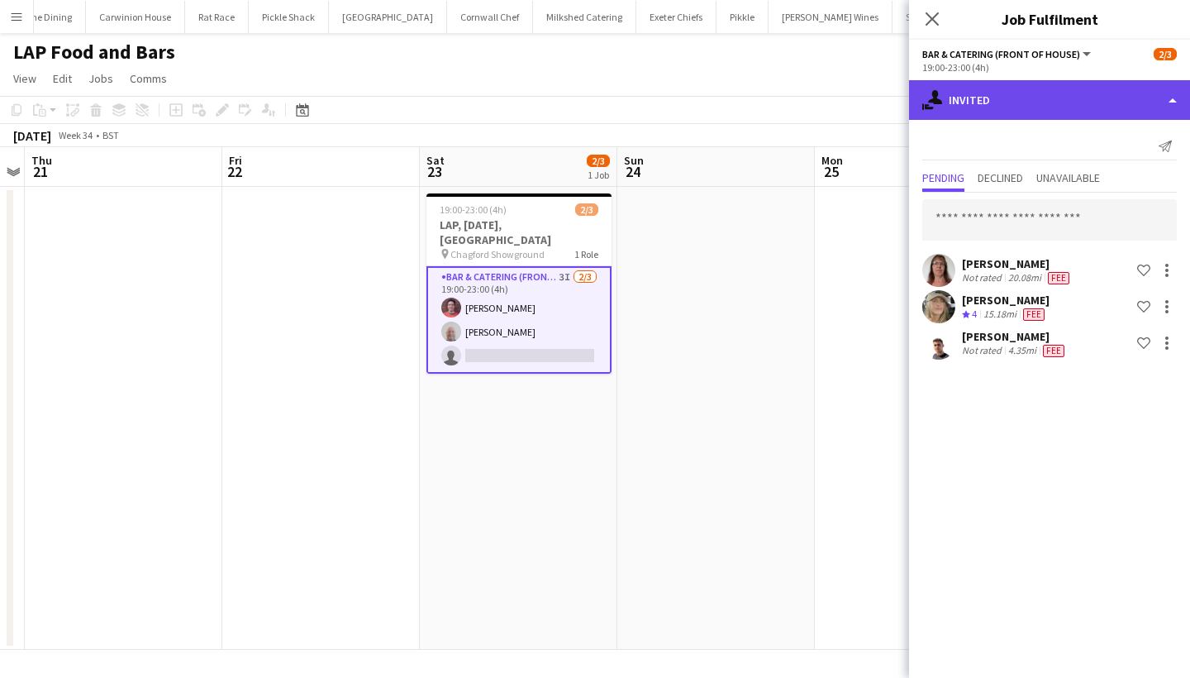
click at [1015, 97] on div "single-neutral-actions-share-1 Invited" at bounding box center [1049, 100] width 281 height 40
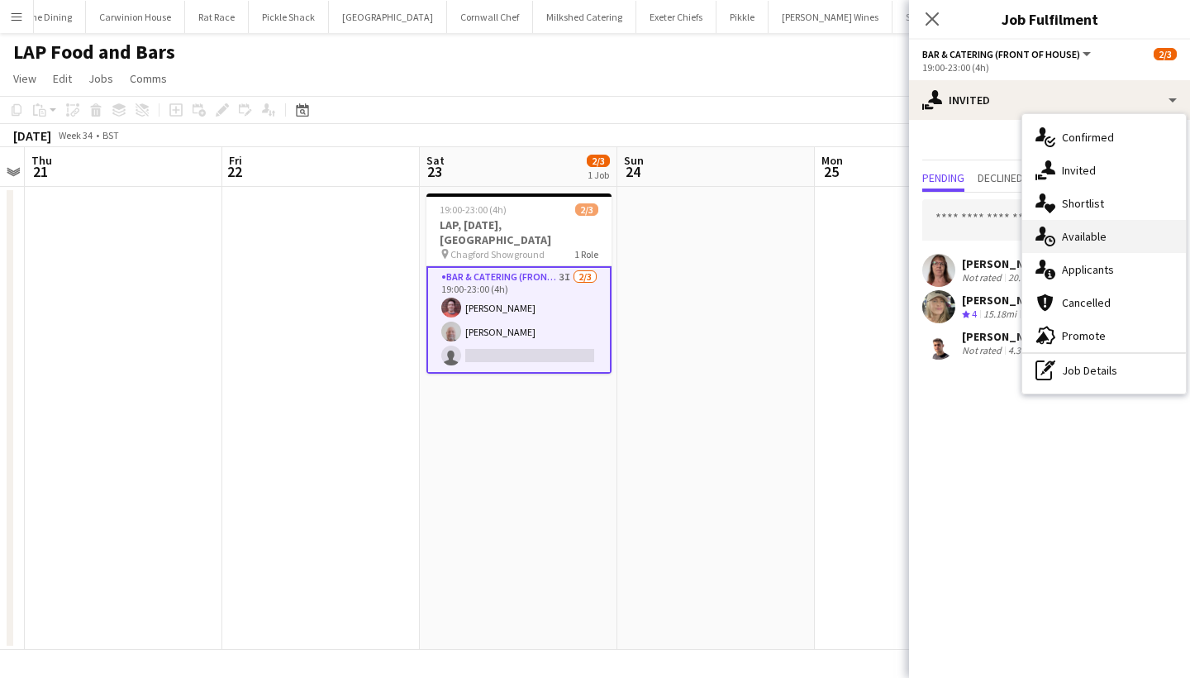
click at [1065, 235] on div "single-neutral-actions-upload Available" at bounding box center [1104, 236] width 164 height 33
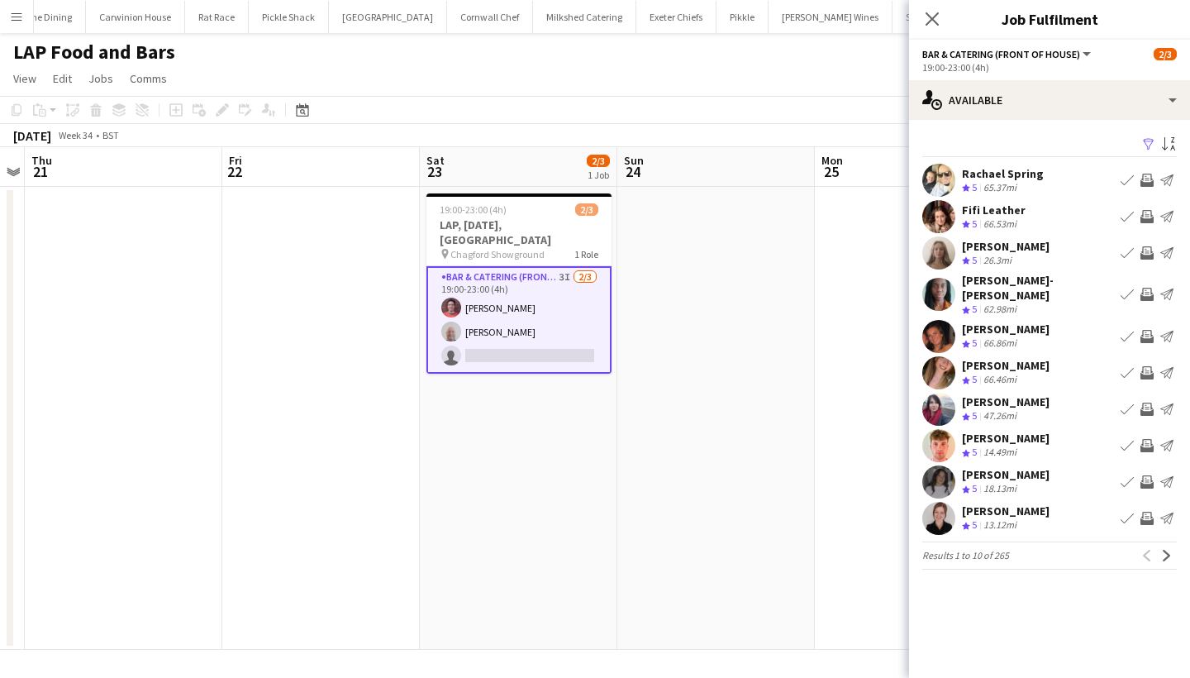
click at [1149, 147] on app-icon "Filter" at bounding box center [1148, 145] width 13 height 16
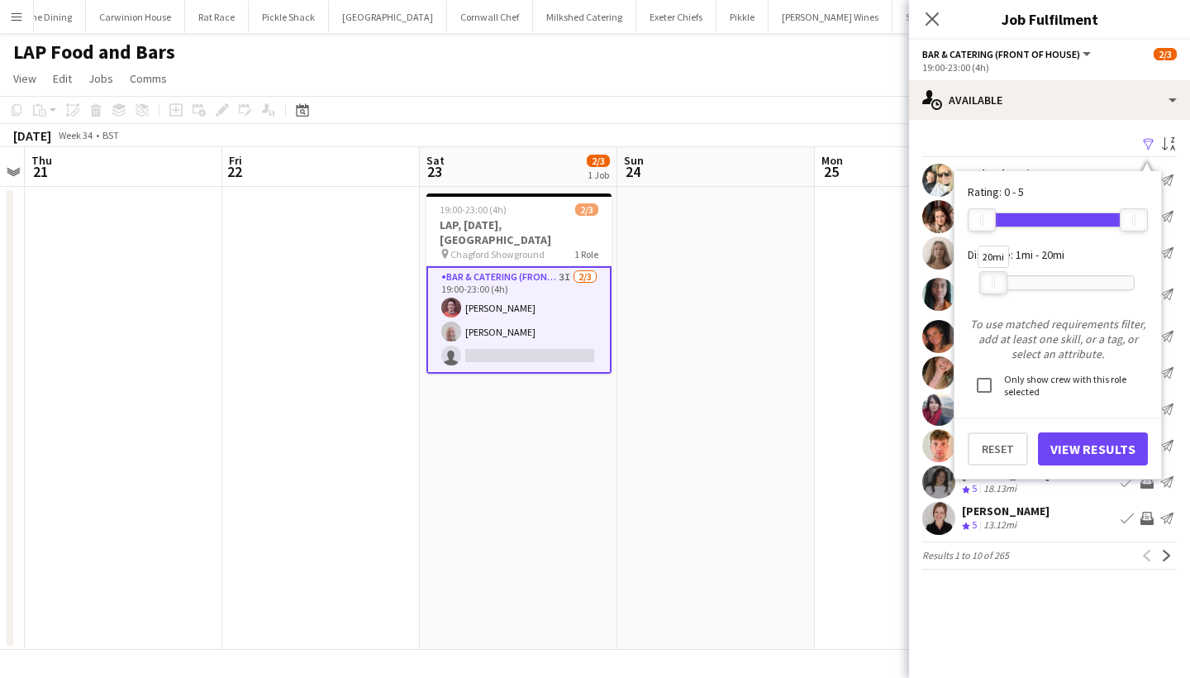
drag, startPoint x: 1138, startPoint y: 281, endPoint x: 998, endPoint y: 285, distance: 140.6
click at [998, 285] on div at bounding box center [993, 282] width 26 height 21
click at [1111, 451] on button "View Results" at bounding box center [1093, 448] width 110 height 33
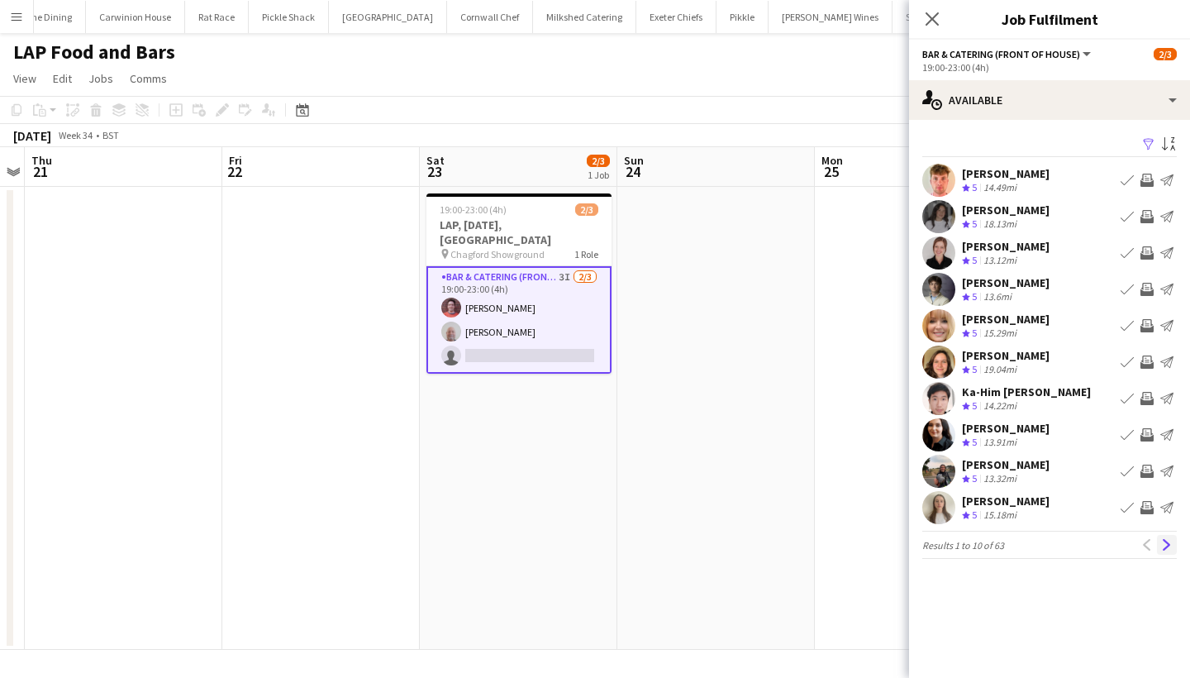
click at [1170, 544] on app-icon "Next" at bounding box center [1167, 545] width 12 height 12
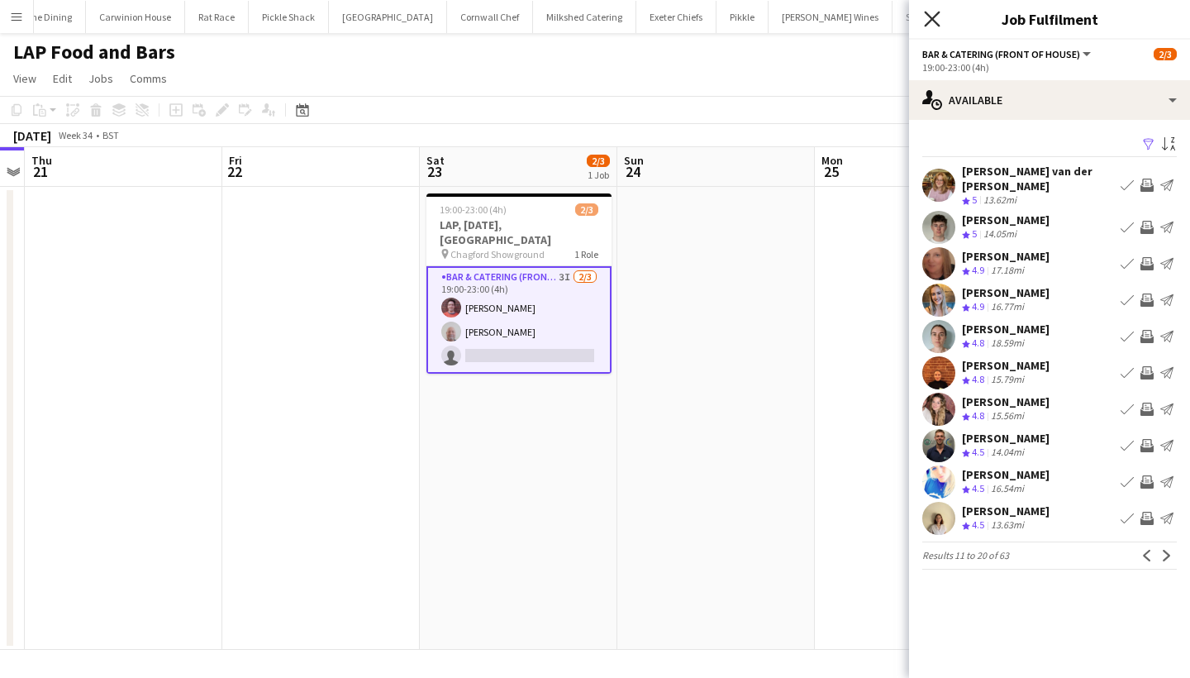
click at [934, 18] on icon at bounding box center [932, 19] width 16 height 16
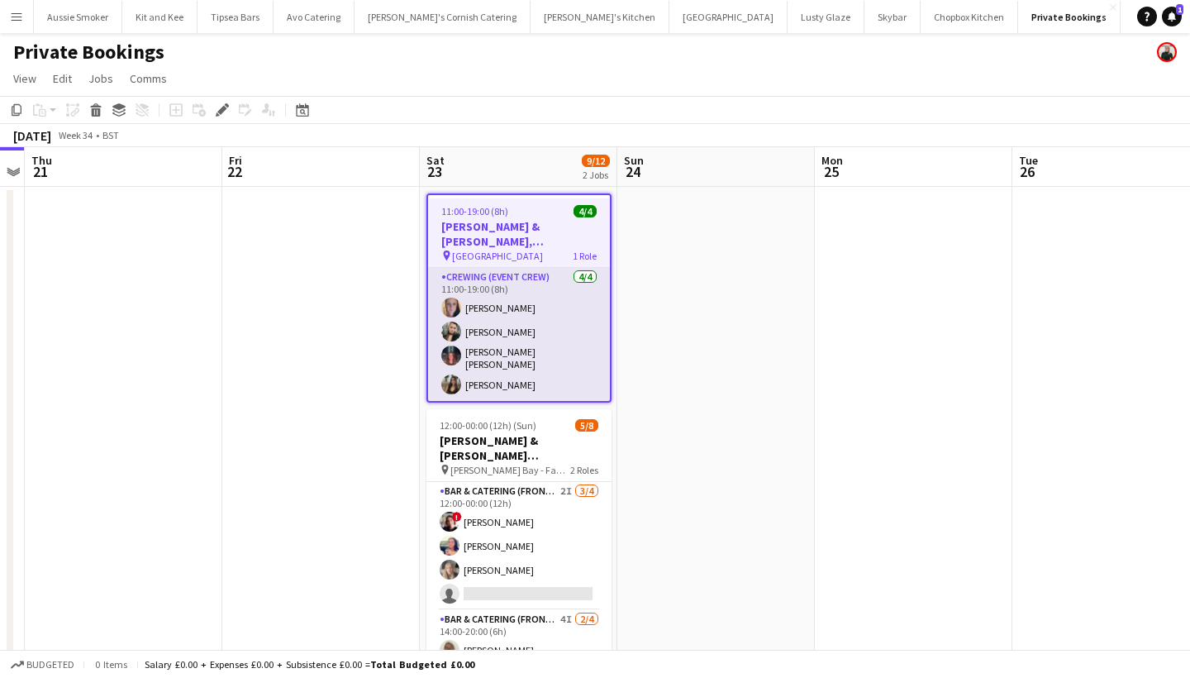
click at [508, 309] on app-card-role "Crewing (Event Crew) 4/4 11:00-19:00 (8h) Katie Gibson Lucy Forbes Molly Villan…" at bounding box center [519, 334] width 182 height 133
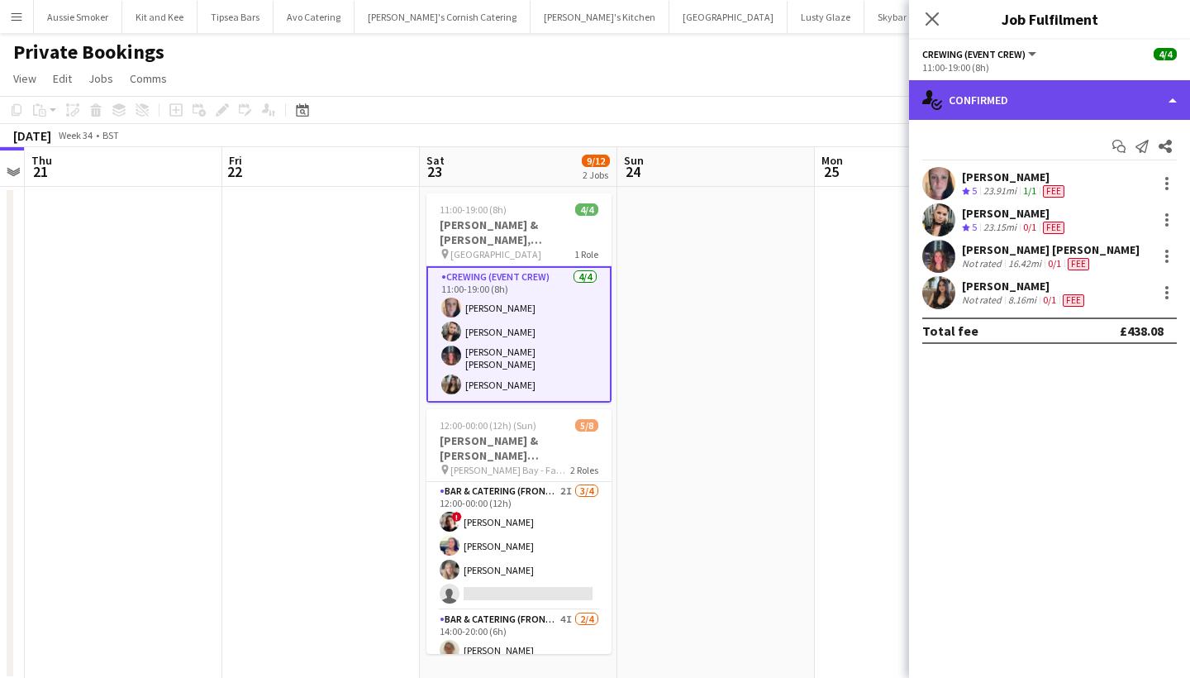
click at [1021, 95] on div "single-neutral-actions-check-2 Confirmed" at bounding box center [1049, 100] width 281 height 40
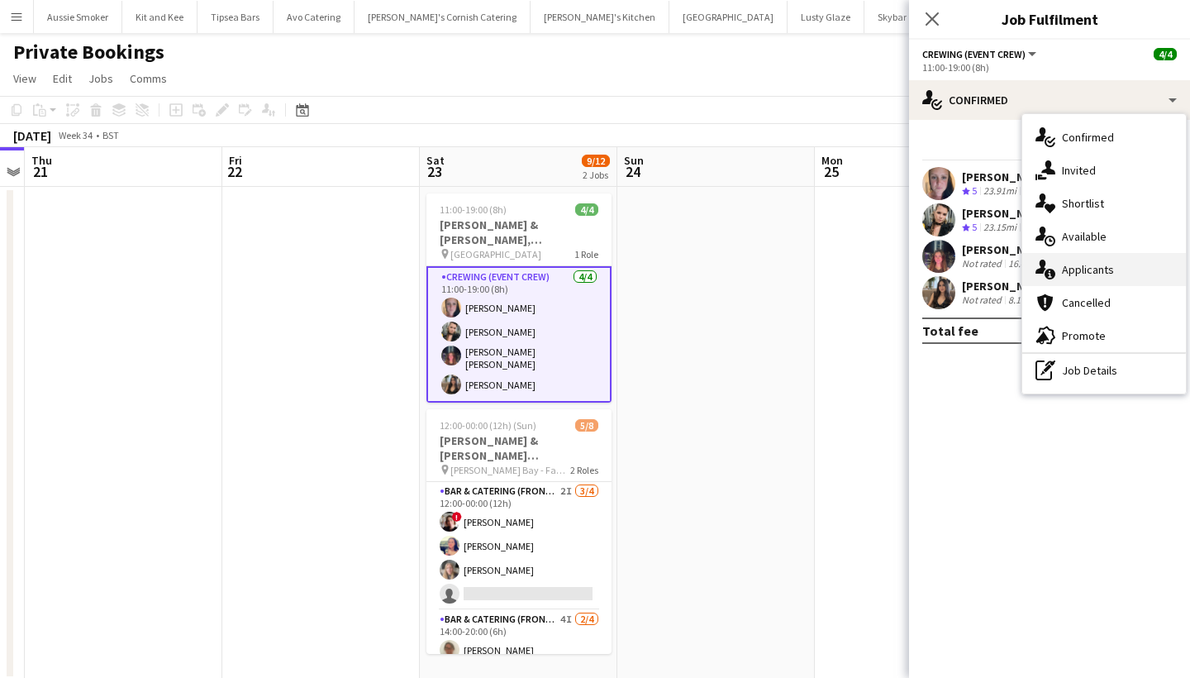
click at [1065, 277] on div "single-neutral-actions-information Applicants" at bounding box center [1104, 269] width 164 height 33
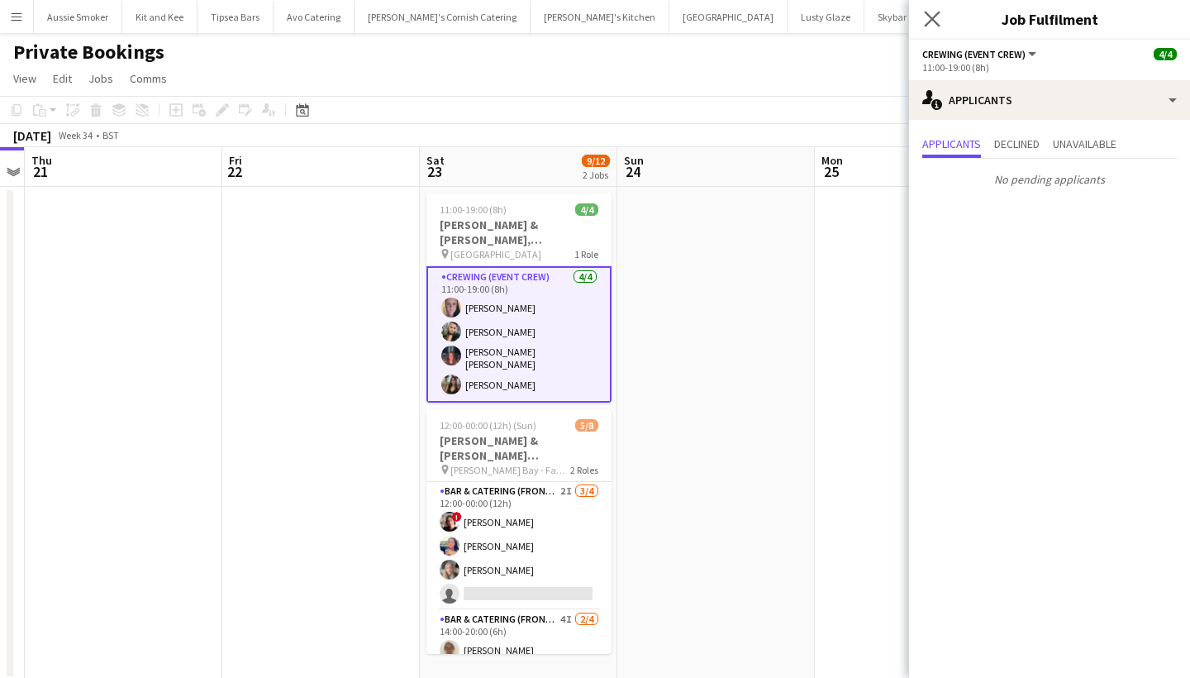
click at [934, 11] on app-icon "Close pop-in" at bounding box center [933, 19] width 24 height 24
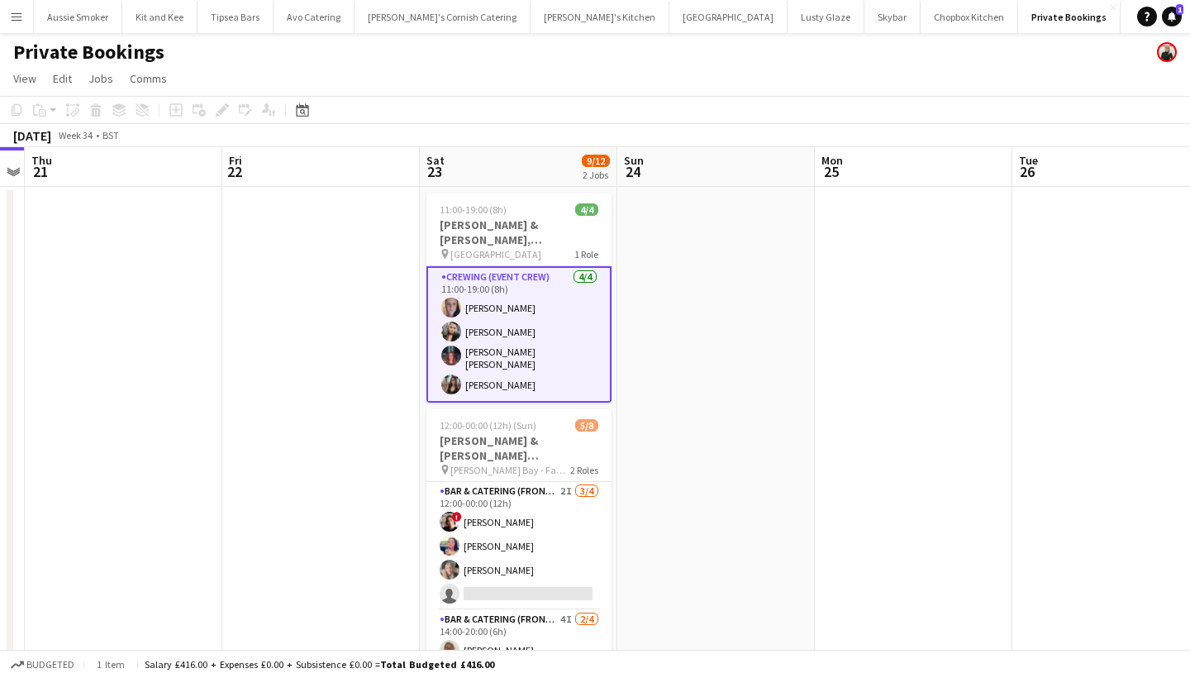
click at [555, 365] on app-card-role "Crewing (Event Crew) 4/4 11:00-19:00 (8h) Katie Gibson Lucy Forbes Molly Villan…" at bounding box center [518, 334] width 185 height 136
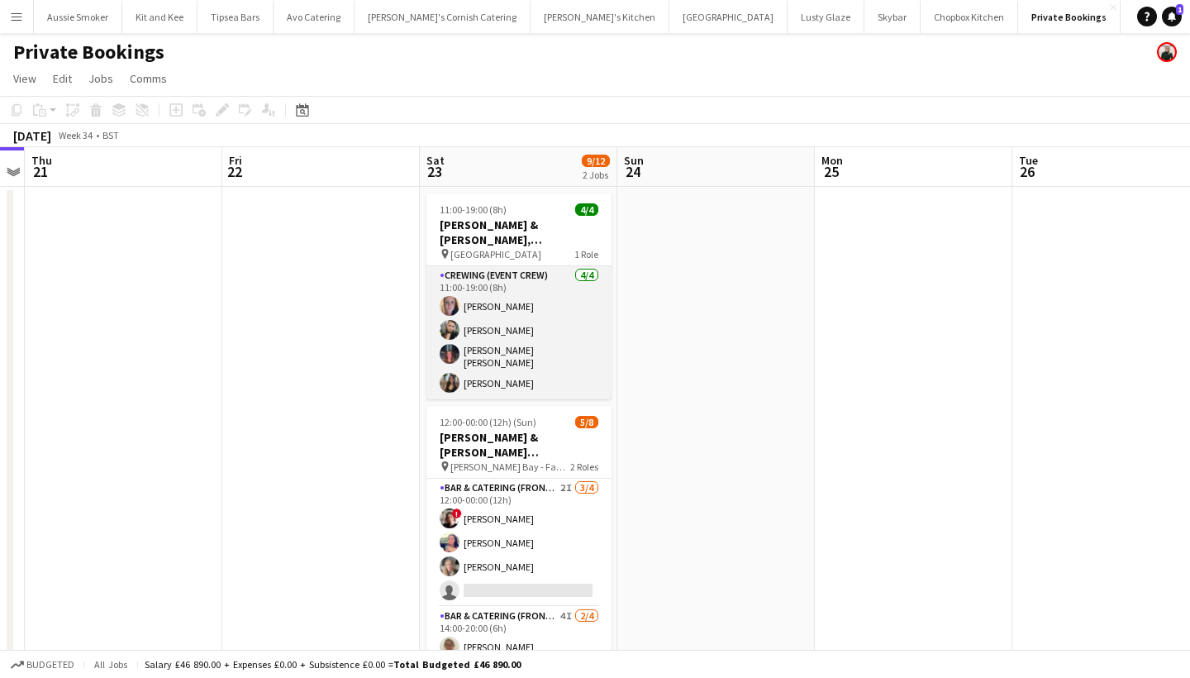
click at [499, 371] on app-card-role "Crewing (Event Crew) 4/4 11:00-19:00 (8h) Katie Gibson Lucy Forbes Molly Villan…" at bounding box center [518, 332] width 185 height 133
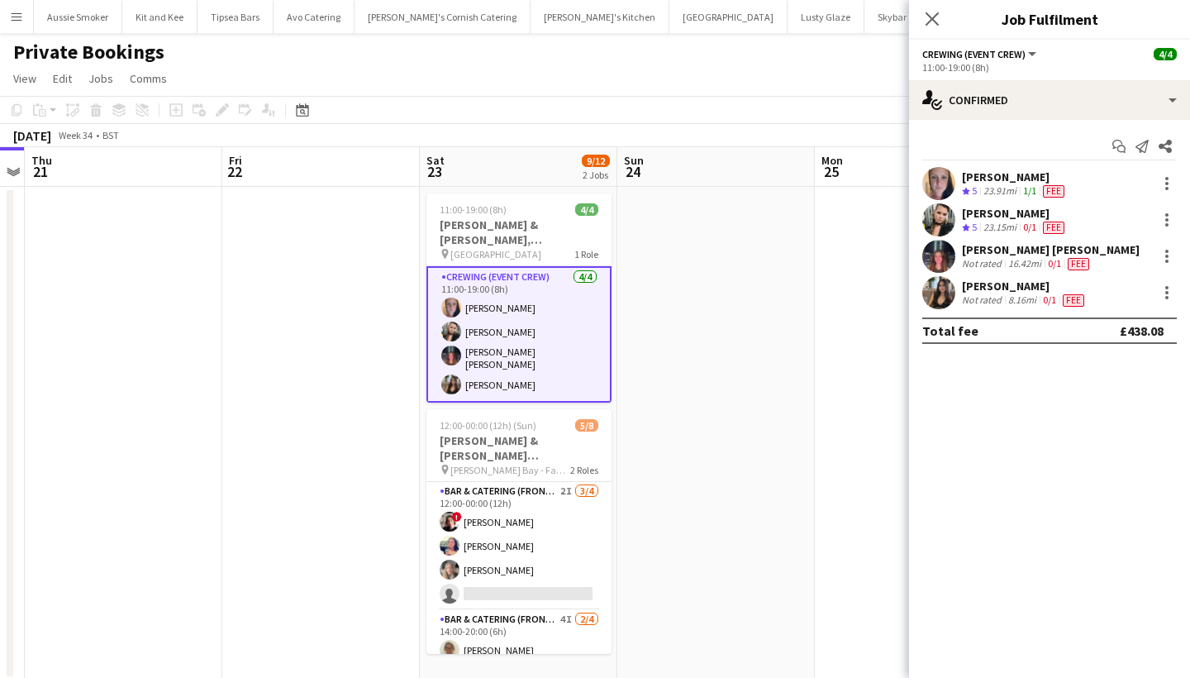
click at [1179, 296] on div "Anna Perkins Not rated 8.16mi 0/1 Fee" at bounding box center [1049, 292] width 281 height 33
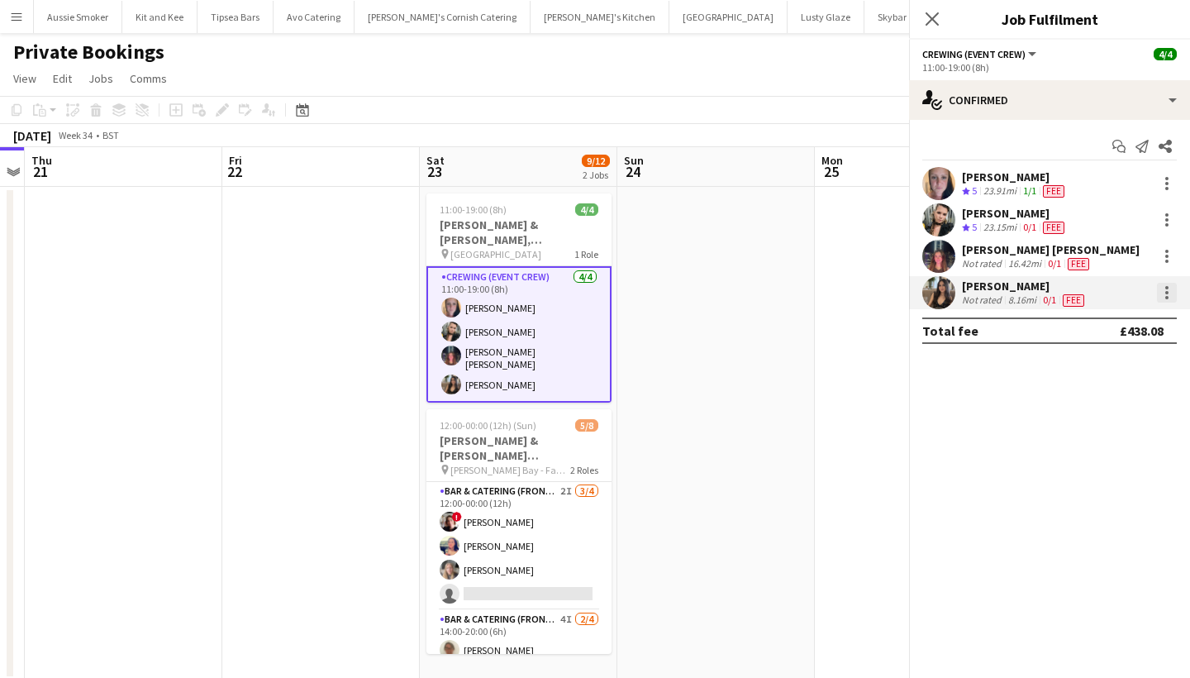
click at [1168, 291] on div at bounding box center [1166, 292] width 3 height 3
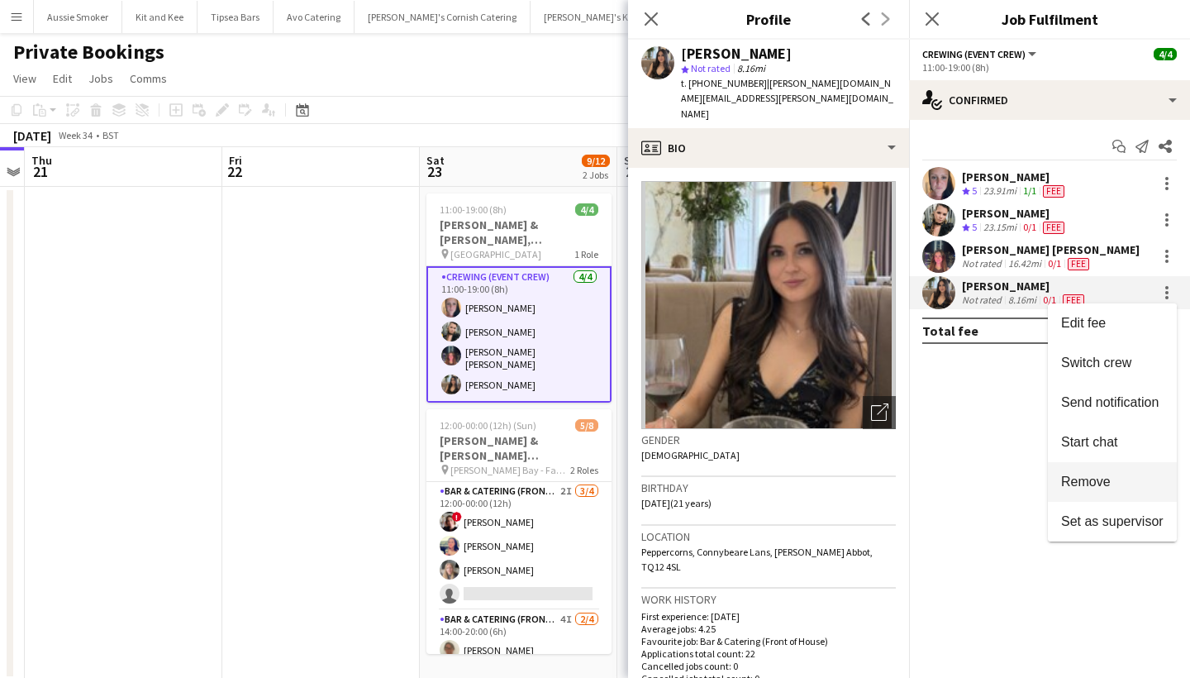
click at [1091, 474] on span "Remove" at bounding box center [1086, 481] width 50 height 14
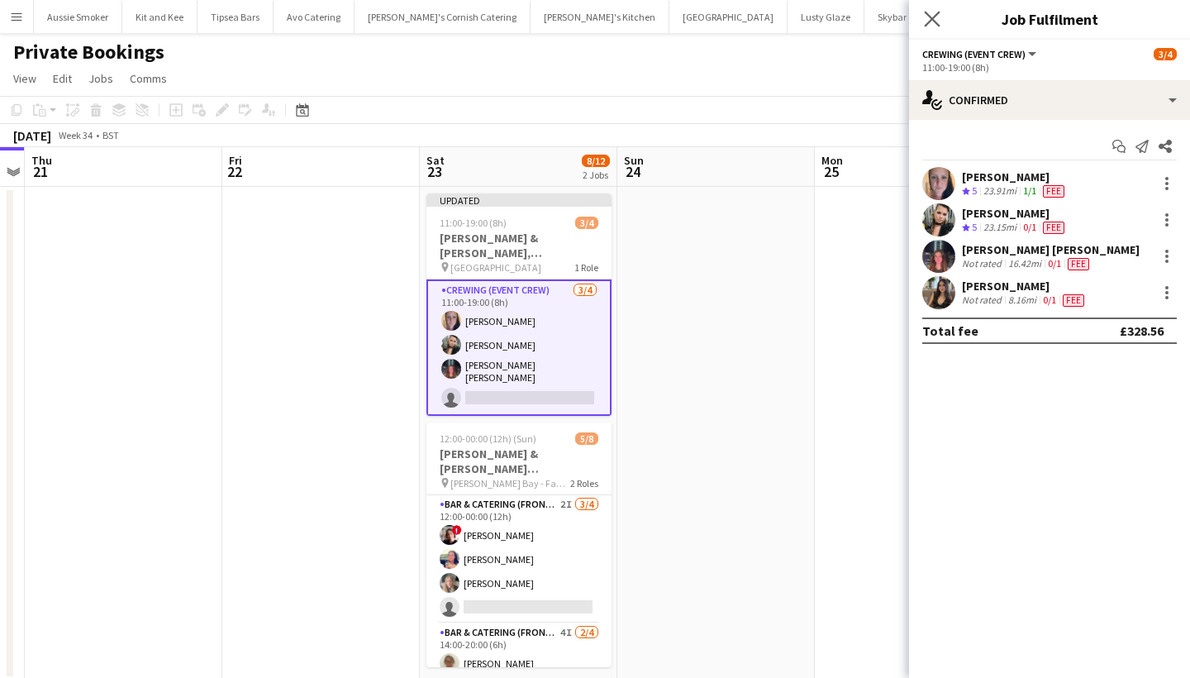
click at [924, 17] on app-icon "Close pop-in" at bounding box center [933, 19] width 24 height 24
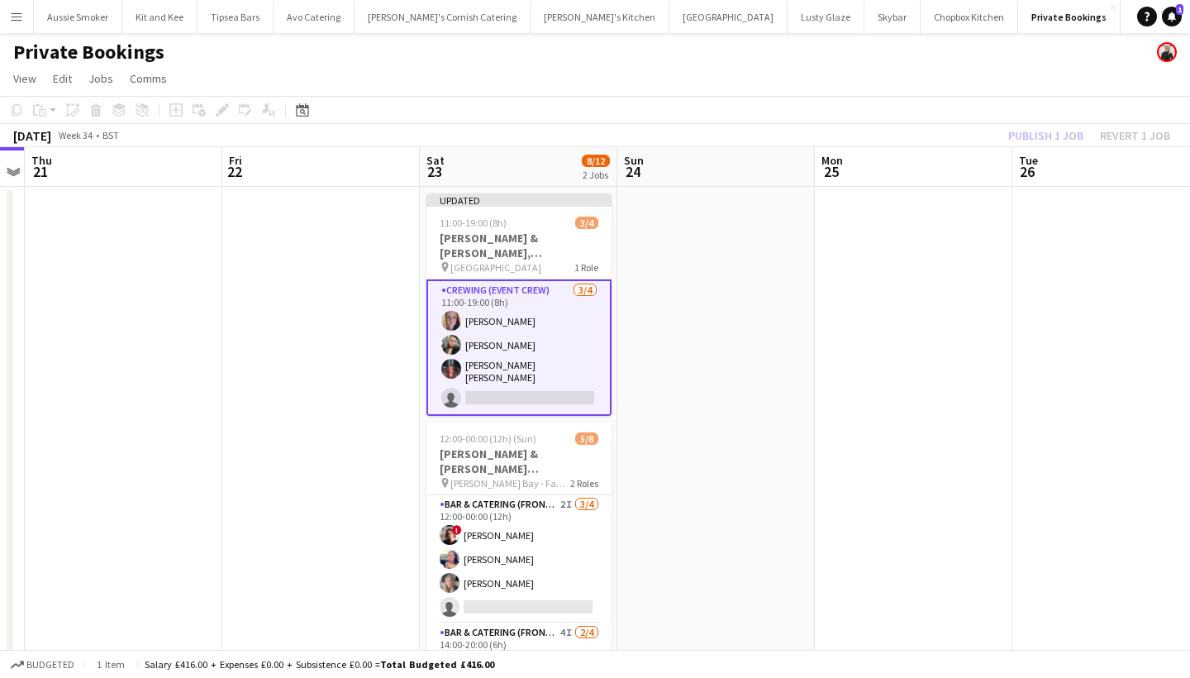
click at [1055, 136] on div "Publish 1 job Revert 1 job" at bounding box center [1090, 135] width 202 height 21
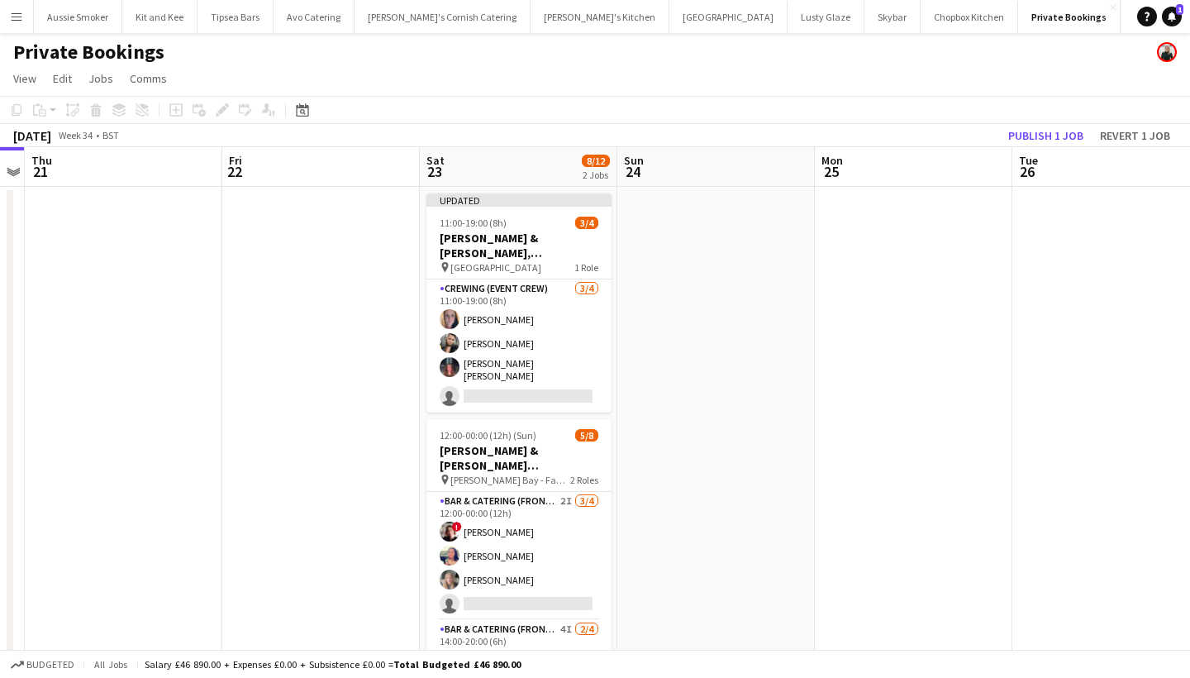
click at [1055, 136] on button "Publish 1 job" at bounding box center [1046, 135] width 88 height 21
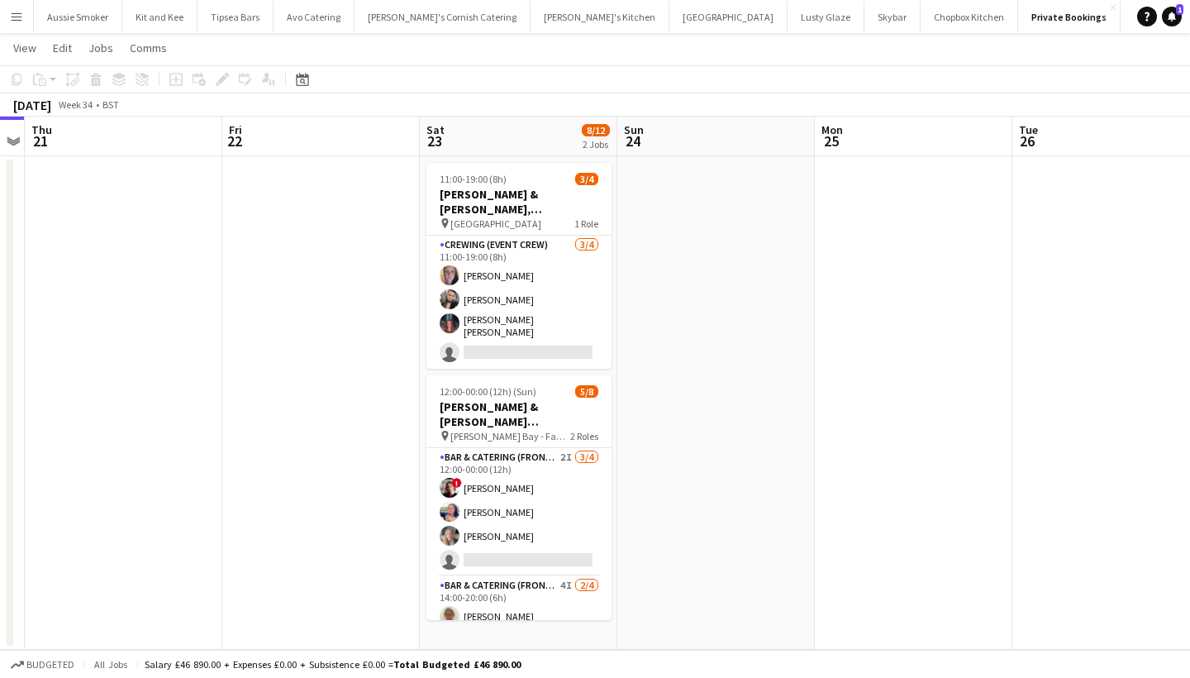
scroll to position [31, 0]
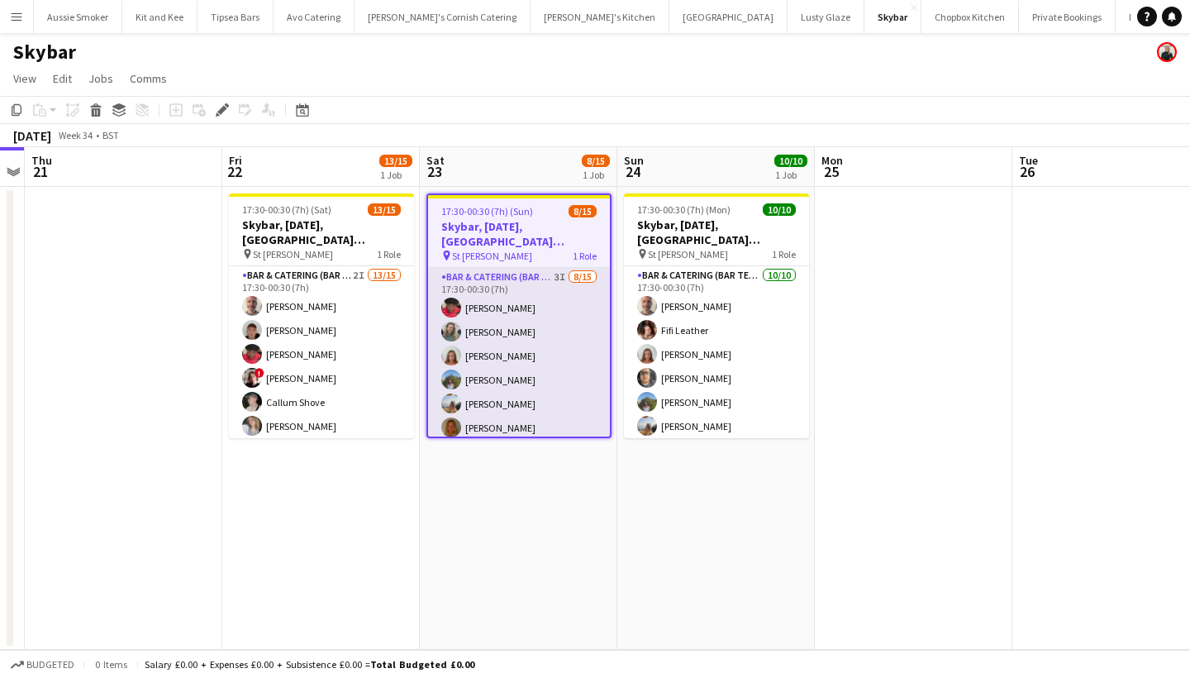
click at [578, 297] on app-card-role "Bar & Catering (Bar Tender) 3I [DATE] 17:30-00:30 (7h) [PERSON_NAME] [PERSON_NA…" at bounding box center [519, 464] width 182 height 392
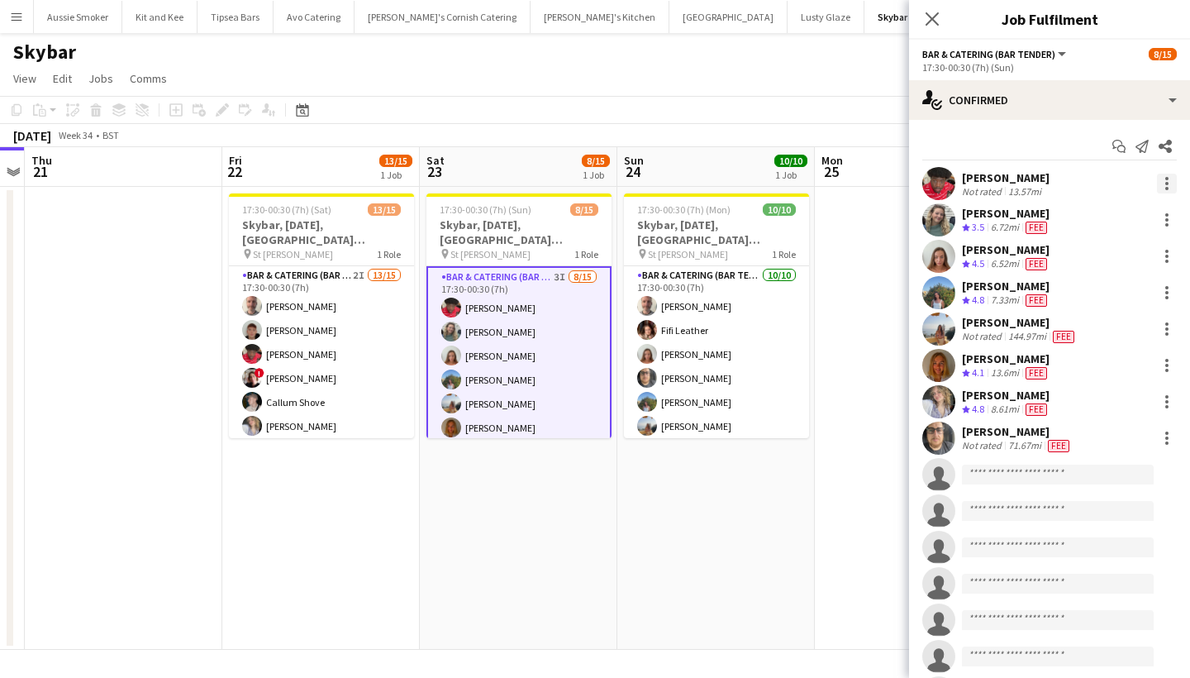
click at [1166, 179] on div at bounding box center [1166, 178] width 3 height 3
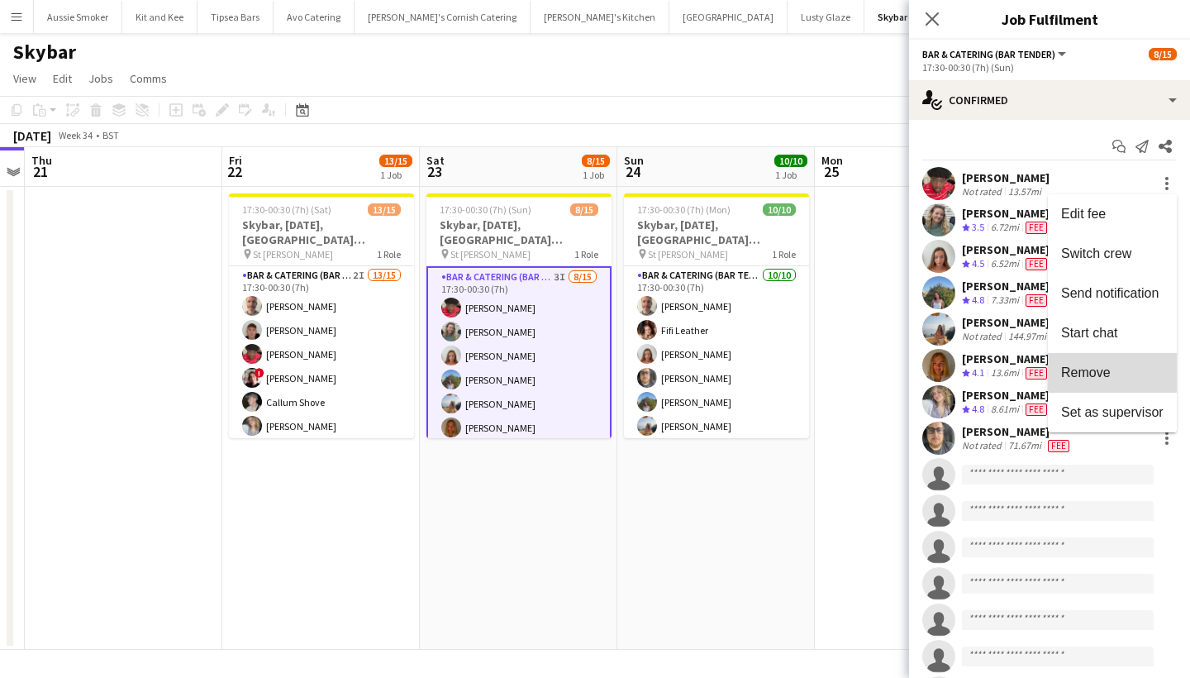
click at [1093, 368] on span "Remove" at bounding box center [1086, 372] width 50 height 14
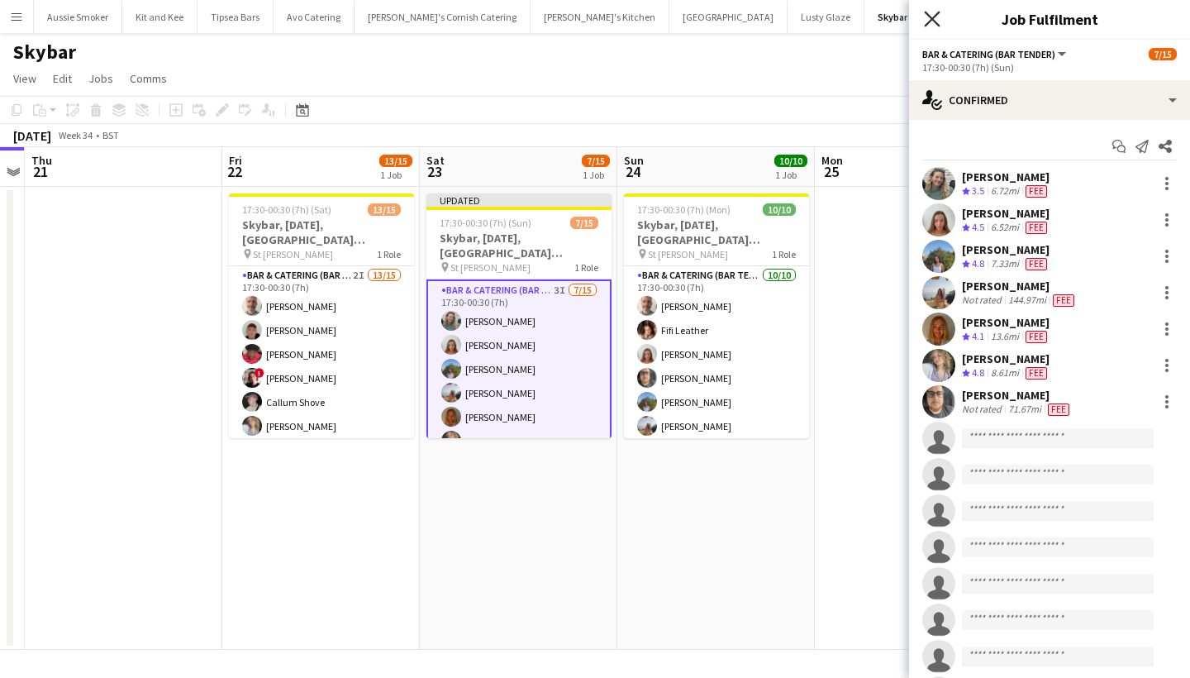
click at [927, 19] on icon "Close pop-in" at bounding box center [932, 19] width 16 height 16
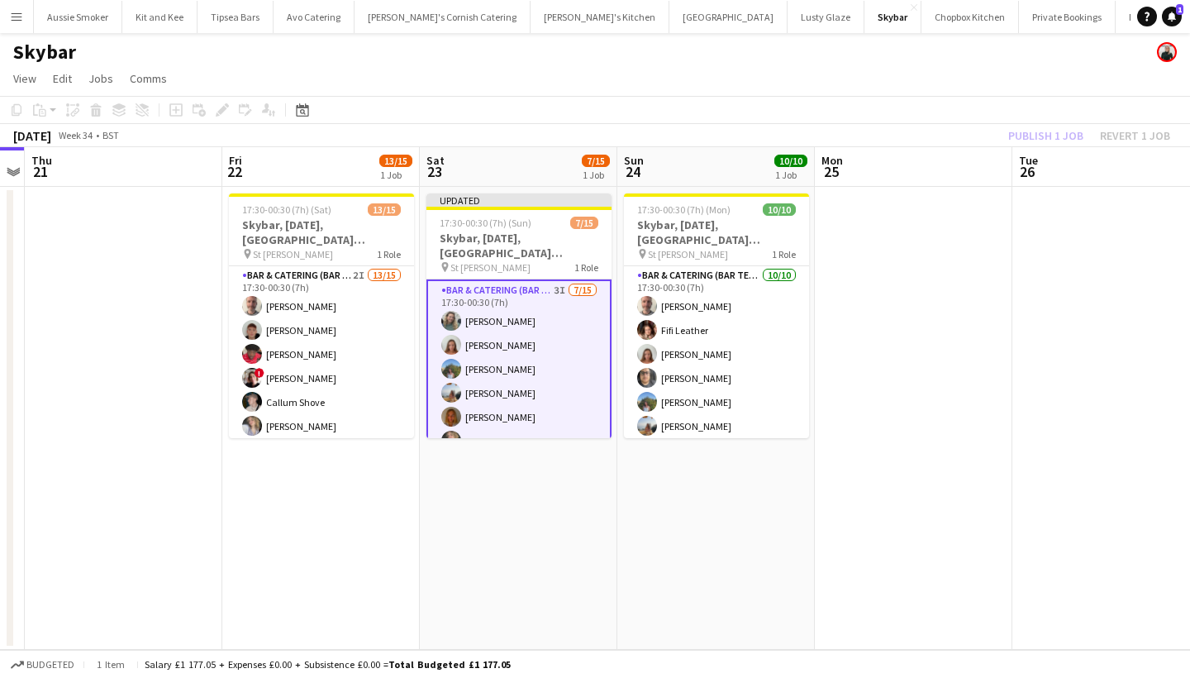
click at [1022, 140] on div "Publish 1 job Revert 1 job" at bounding box center [1090, 135] width 202 height 21
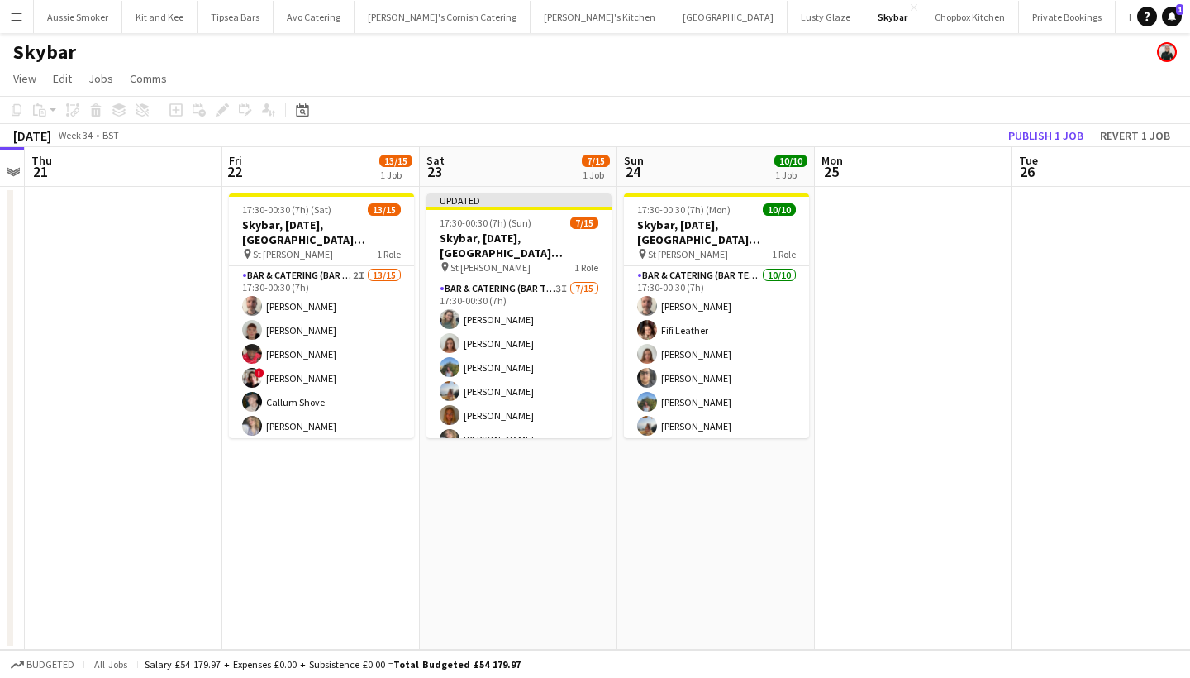
click at [1022, 140] on button "Publish 1 job" at bounding box center [1046, 135] width 88 height 21
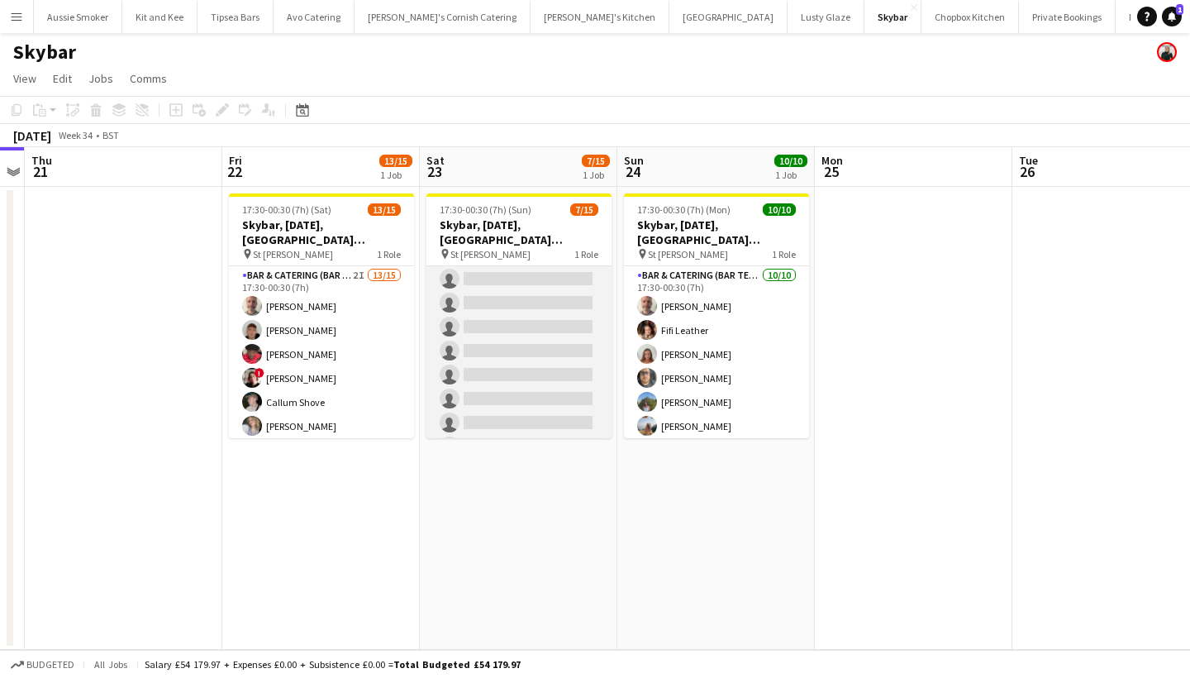
scroll to position [199, 0]
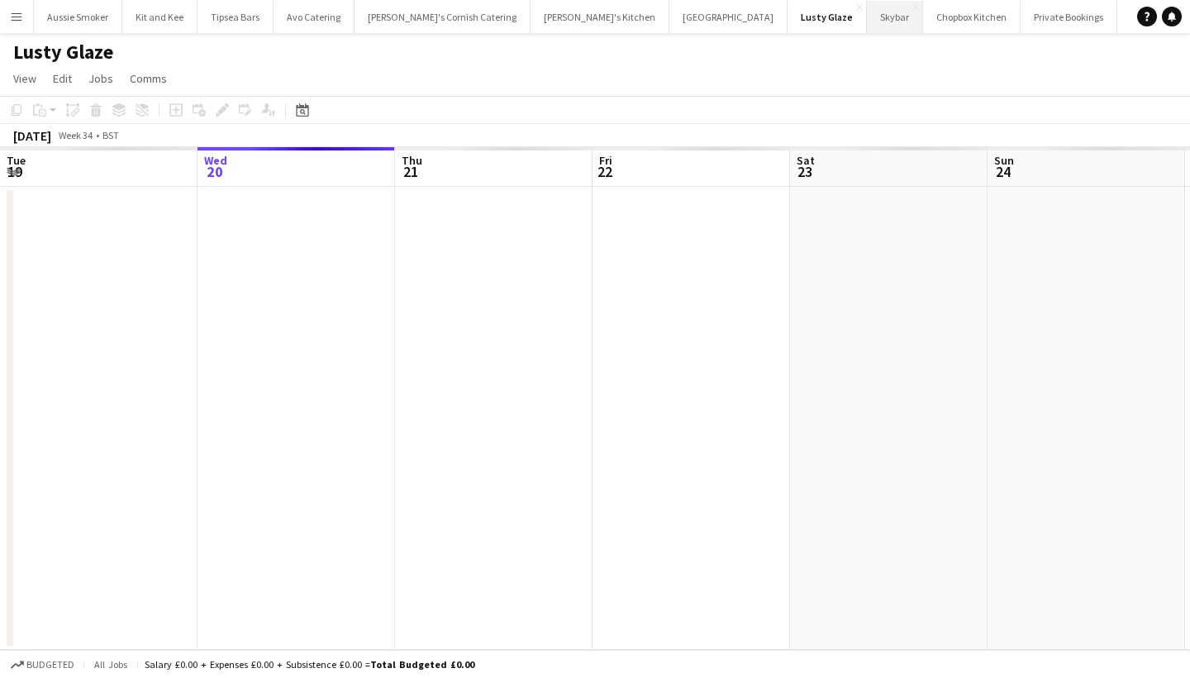
scroll to position [0, 568]
